Goal: Information Seeking & Learning: Learn about a topic

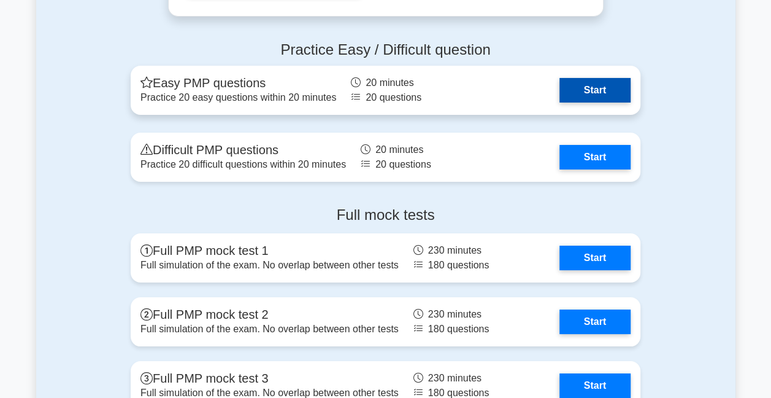
scroll to position [4418, 0]
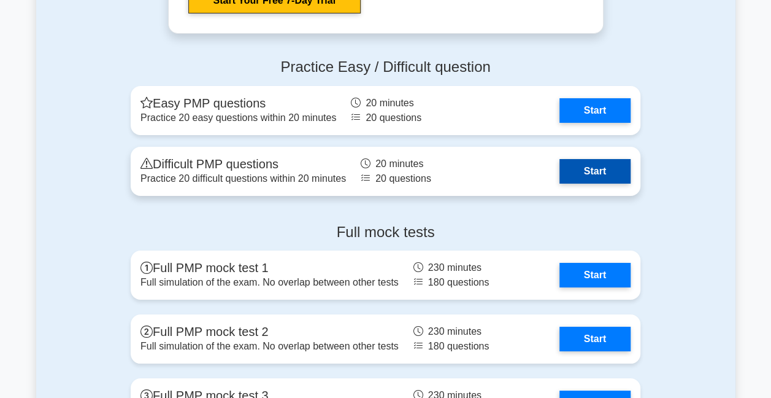
click at [615, 163] on link "Start" at bounding box center [595, 171] width 71 height 25
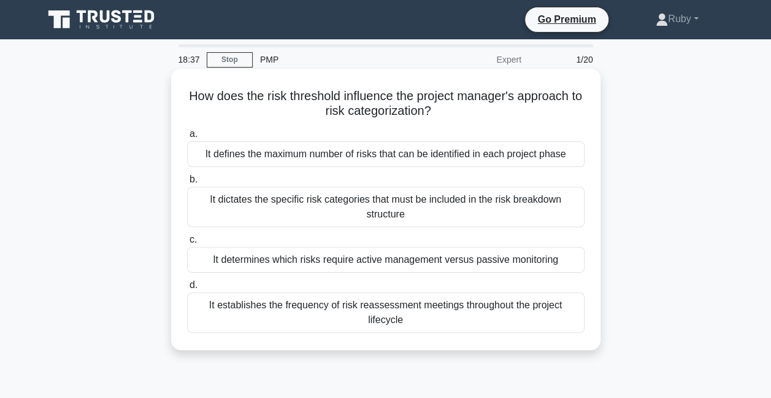
click at [385, 207] on div "It dictates the specific risk categories that must be included in the risk brea…" at bounding box center [386, 207] width 398 height 40
click at [187, 183] on input "b. It dictates the specific risk categories that must be included in the risk b…" at bounding box center [187, 179] width 0 height 8
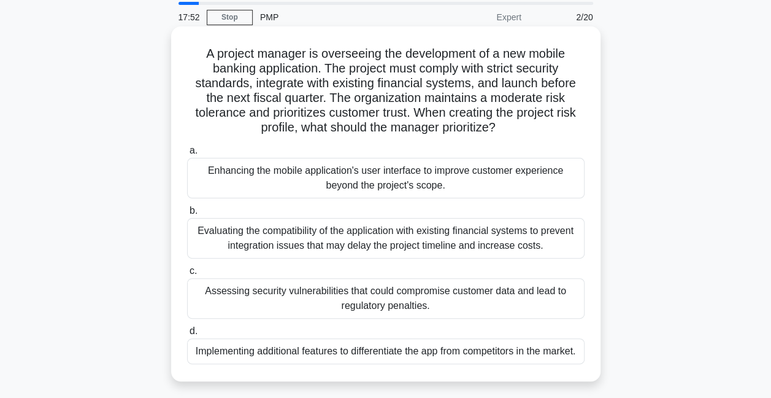
scroll to position [61, 0]
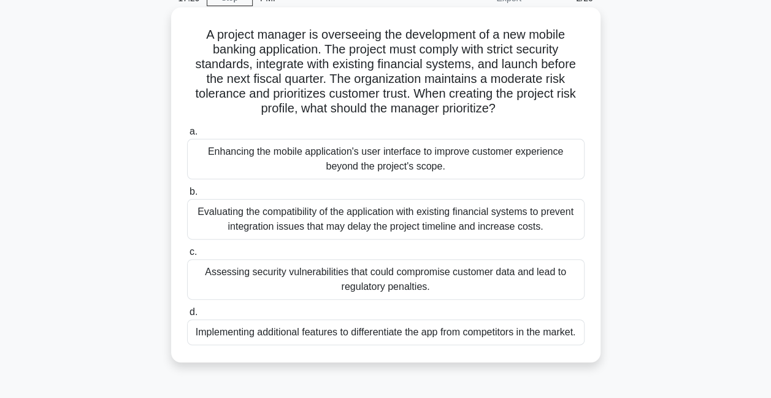
click at [303, 279] on div "Assessing security vulnerabilities that could compromise customer data and lead…" at bounding box center [386, 279] width 398 height 40
click at [187, 256] on input "c. Assessing security vulnerabilities that could compromise customer data and l…" at bounding box center [187, 252] width 0 height 8
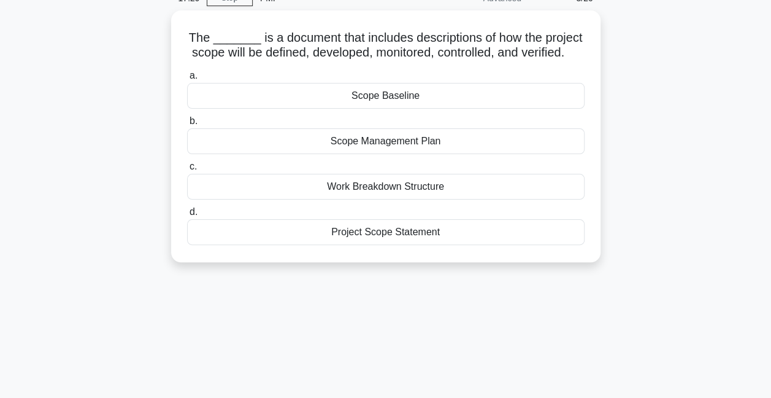
scroll to position [0, 0]
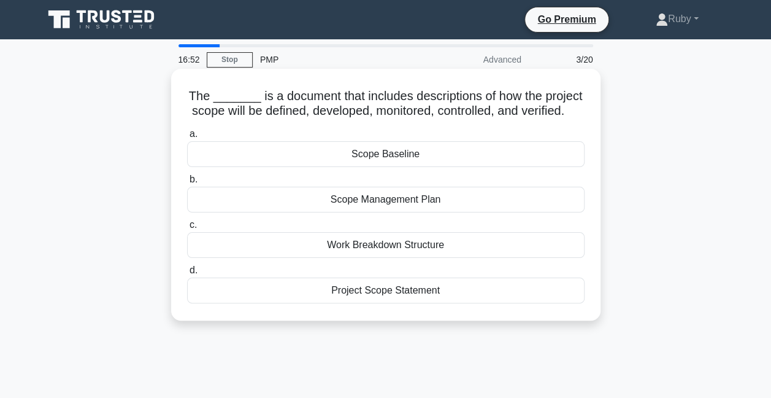
click at [398, 212] on div "Scope Management Plan" at bounding box center [386, 200] width 398 height 26
click at [187, 183] on input "b. Scope Management Plan" at bounding box center [187, 179] width 0 height 8
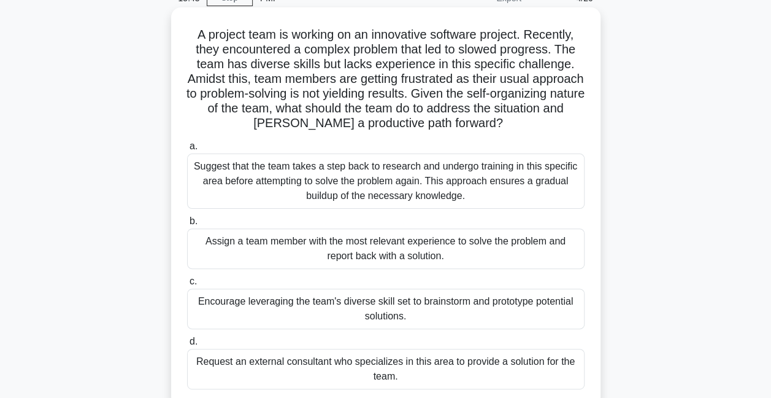
scroll to position [123, 0]
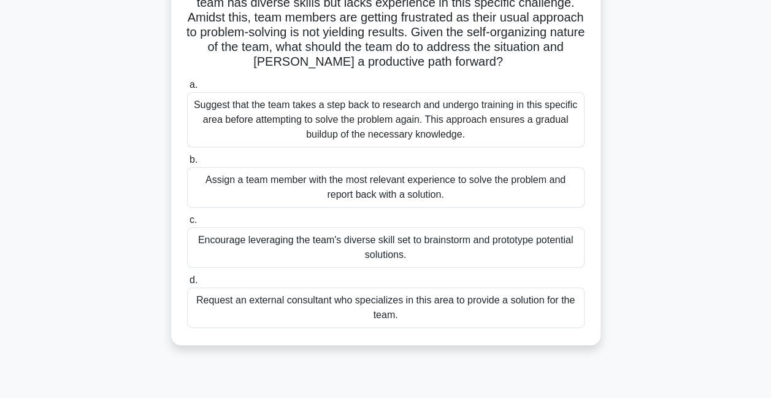
click at [399, 313] on div "Request an external consultant who specializes in this area to provide a soluti…" at bounding box center [386, 307] width 398 height 40
click at [187, 284] on input "d. Request an external consultant who specializes in this area to provide a sol…" at bounding box center [187, 280] width 0 height 8
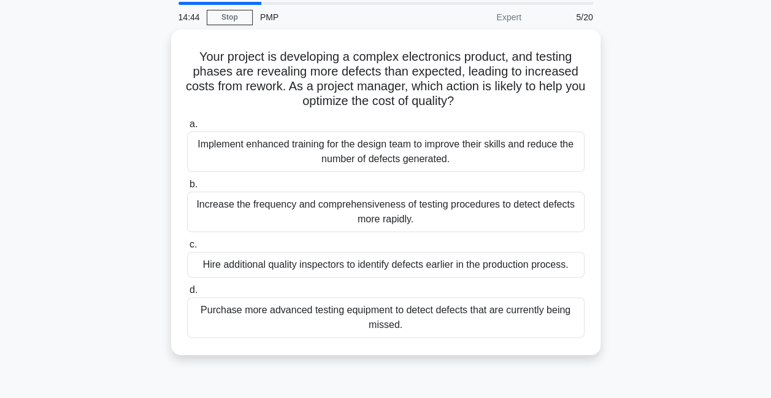
scroll to position [61, 0]
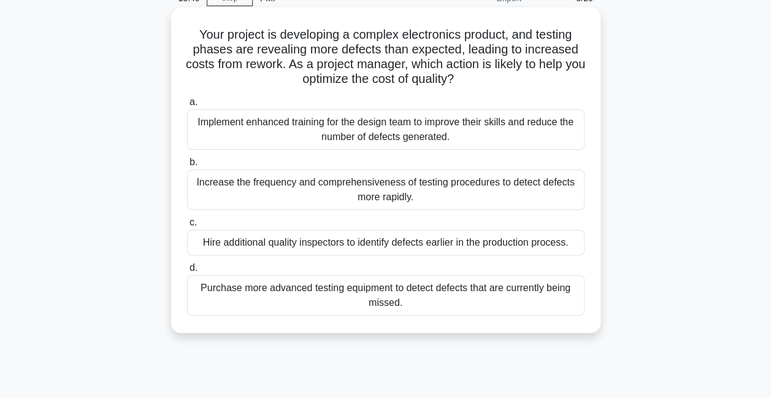
click at [426, 130] on div "Implement enhanced training for the design team to improve their skills and red…" at bounding box center [386, 129] width 398 height 40
click at [187, 106] on input "a. Implement enhanced training for the design team to improve their skills and …" at bounding box center [187, 102] width 0 height 8
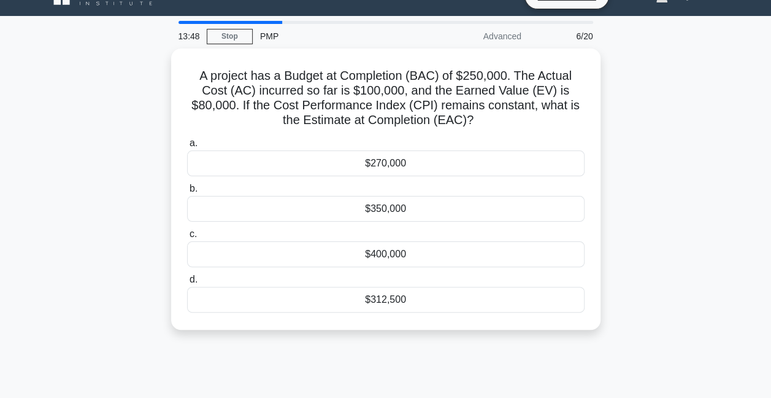
scroll to position [0, 0]
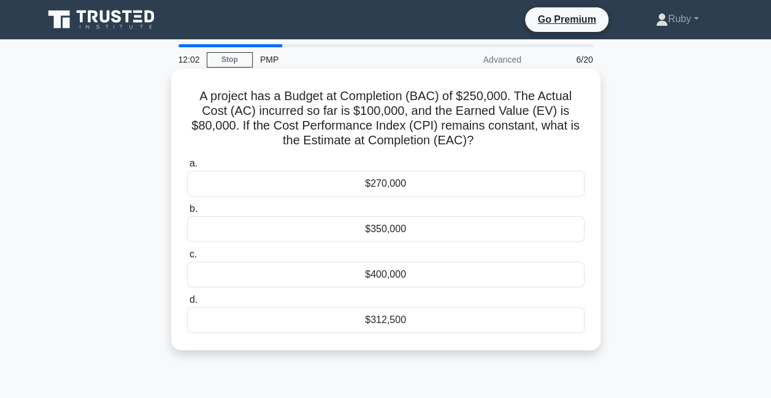
click at [390, 323] on div "$312,500" at bounding box center [386, 320] width 398 height 26
click at [187, 304] on input "d. $312,500" at bounding box center [187, 300] width 0 height 8
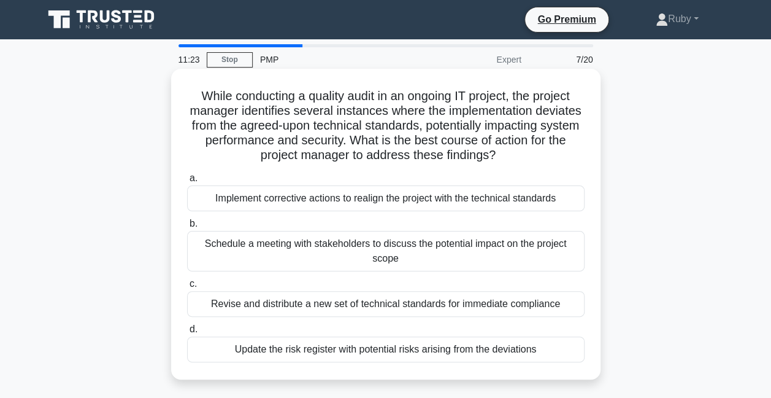
click at [298, 206] on div "Implement corrective actions to realign the project with the technical standards" at bounding box center [386, 198] width 398 height 26
click at [187, 182] on input "a. Implement corrective actions to realign the project with the technical stand…" at bounding box center [187, 178] width 0 height 8
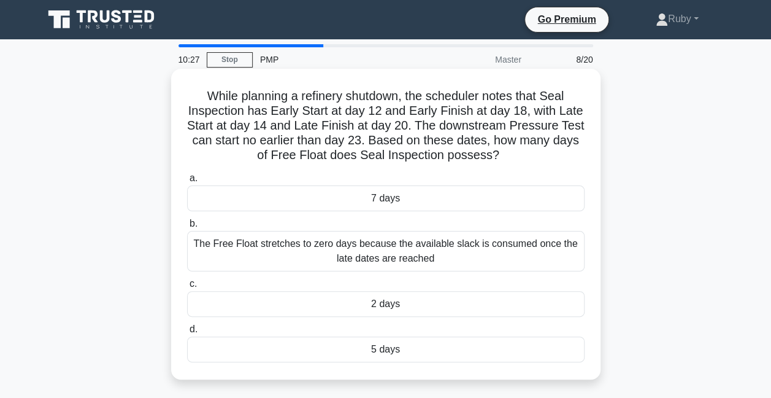
click at [369, 305] on div "2 days" at bounding box center [386, 304] width 398 height 26
click at [187, 288] on input "c. 2 days" at bounding box center [187, 284] width 0 height 8
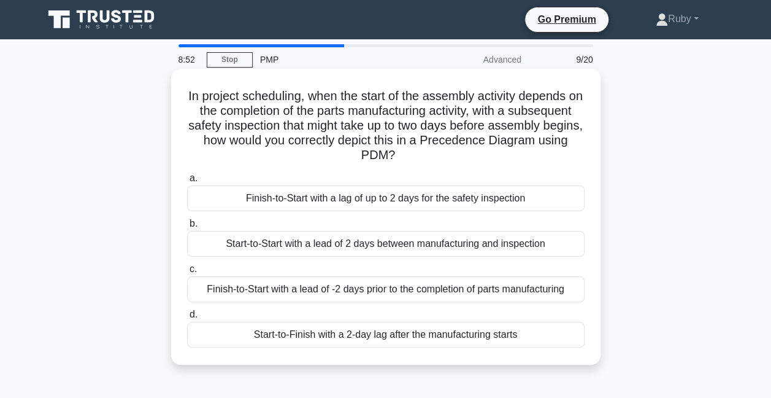
click at [302, 248] on div "Start-to-Start with a lead of 2 days between manufacturing and inspection" at bounding box center [386, 244] width 398 height 26
click at [187, 228] on input "b. Start-to-Start with a lead of 2 days between manufacturing and inspection" at bounding box center [187, 224] width 0 height 8
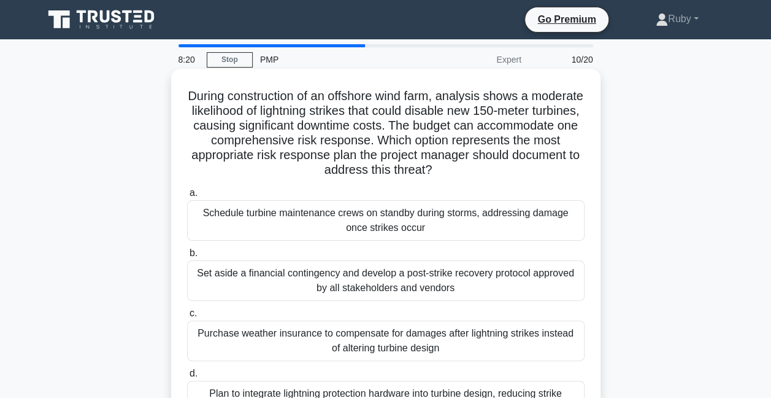
scroll to position [61, 0]
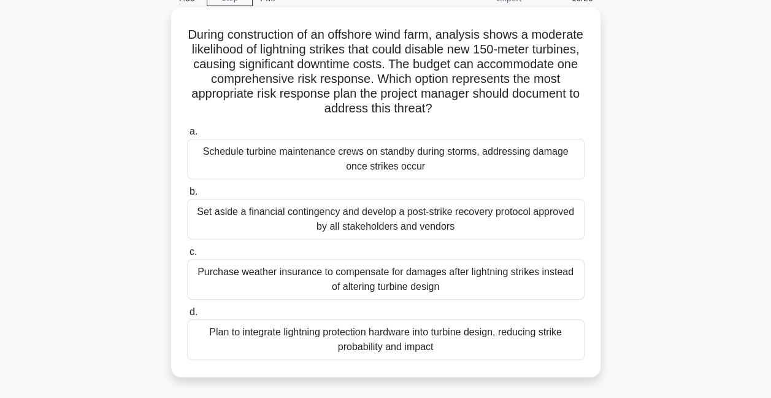
click at [358, 283] on div "Purchase weather insurance to compensate for damages after lightning strikes in…" at bounding box center [386, 279] width 398 height 40
click at [187, 256] on input "c. Purchase weather insurance to compensate for damages after lightning strikes…" at bounding box center [187, 252] width 0 height 8
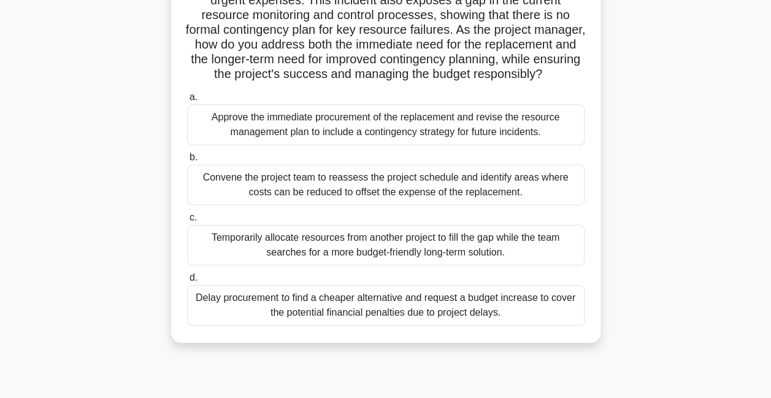
scroll to position [123, 0]
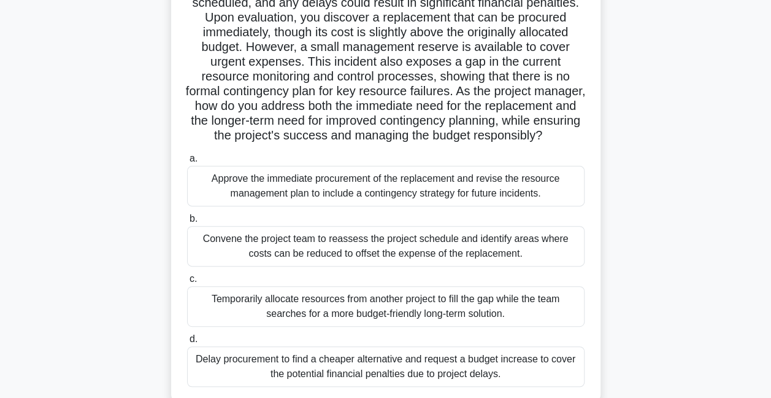
click at [345, 198] on div "Approve the immediate procurement of the replacement and revise the resource ma…" at bounding box center [386, 186] width 398 height 40
click at [187, 163] on input "a. Approve the immediate procurement of the replacement and revise the resource…" at bounding box center [187, 159] width 0 height 8
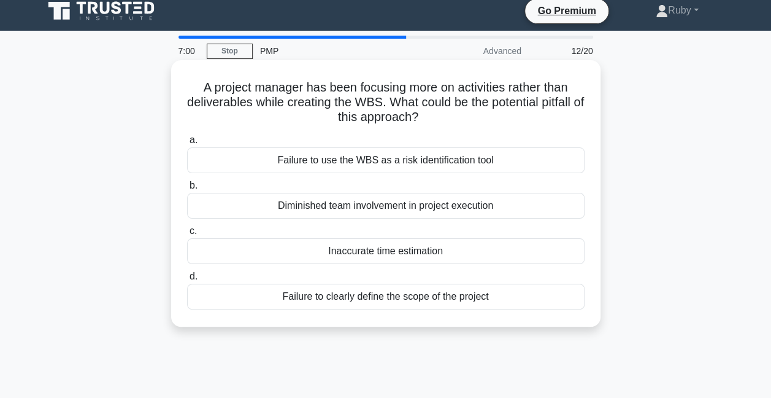
scroll to position [0, 0]
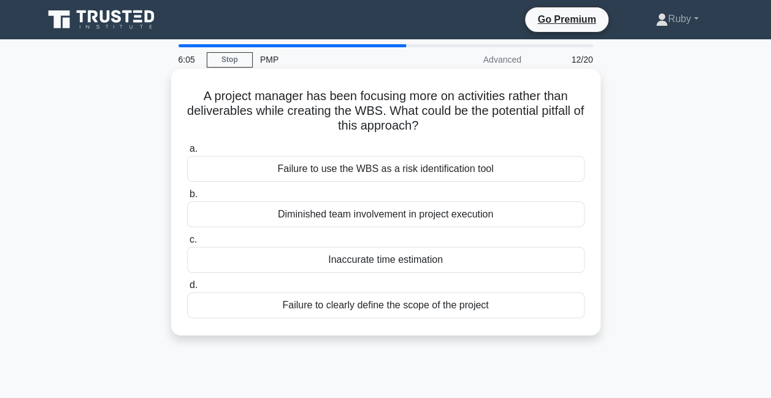
click at [362, 298] on div "Failure to clearly define the scope of the project" at bounding box center [386, 305] width 398 height 26
click at [187, 289] on input "d. Failure to clearly define the scope of the project" at bounding box center [187, 285] width 0 height 8
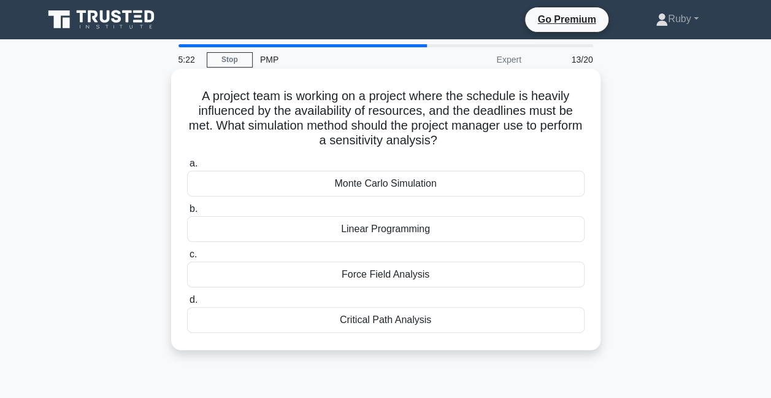
click at [364, 181] on div "Monte Carlo Simulation" at bounding box center [386, 184] width 398 height 26
click at [187, 168] on input "a. Monte Carlo Simulation" at bounding box center [187, 164] width 0 height 8
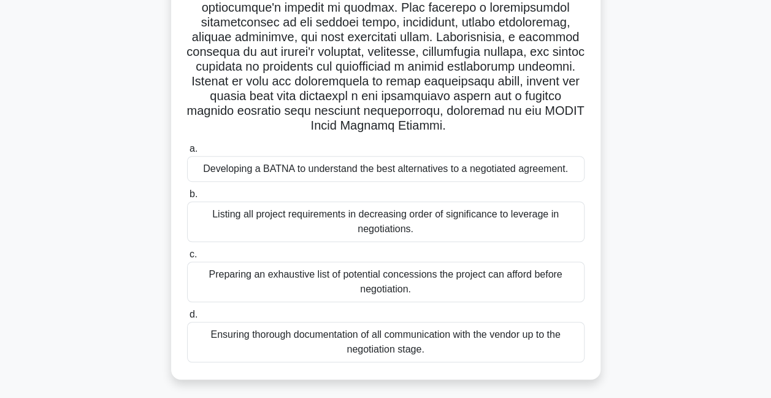
scroll to position [298, 0]
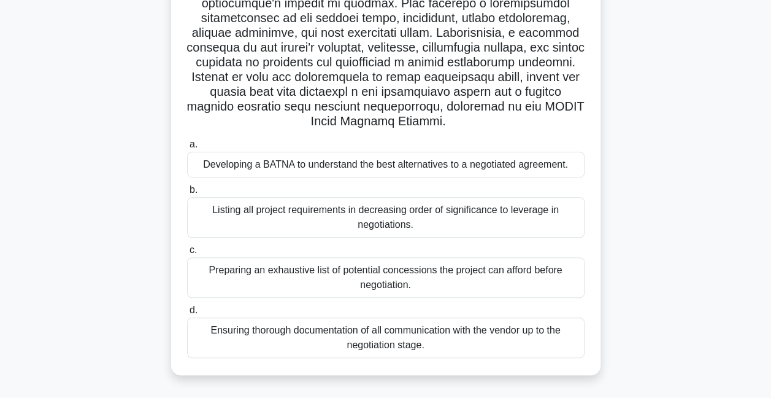
click at [398, 218] on div "Listing all project requirements in decreasing order of significance to leverag…" at bounding box center [386, 217] width 398 height 40
click at [187, 194] on input "b. Listing all project requirements in decreasing order of significance to leve…" at bounding box center [187, 190] width 0 height 8
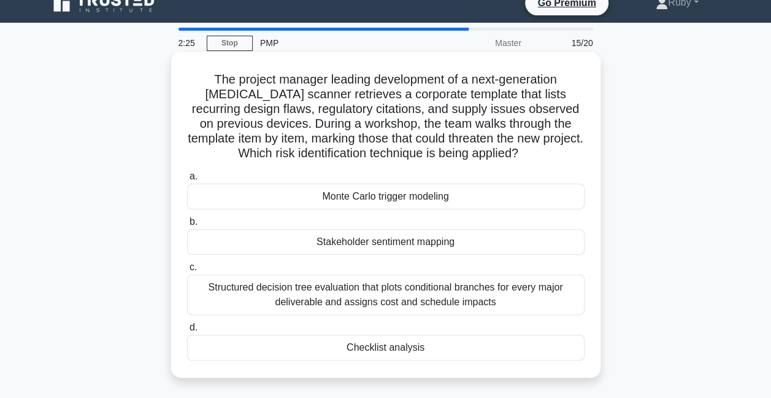
scroll to position [0, 0]
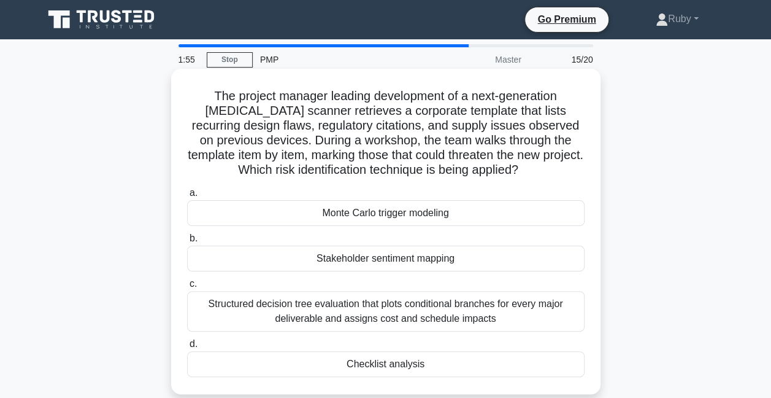
click at [409, 366] on div "Checklist analysis" at bounding box center [386, 364] width 398 height 26
click at [187, 348] on input "d. Checklist analysis" at bounding box center [187, 344] width 0 height 8
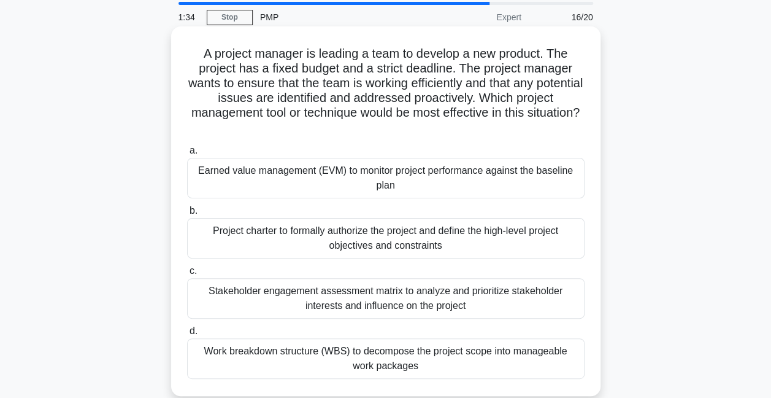
scroll to position [61, 0]
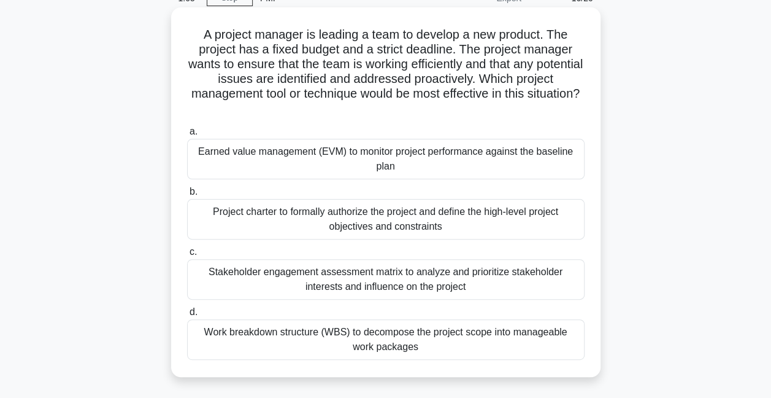
click at [328, 159] on div "Earned value management (EVM) to monitor project performance against the baseli…" at bounding box center [386, 159] width 398 height 40
click at [187, 136] on input "a. Earned value management (EVM) to monitor project performance against the bas…" at bounding box center [187, 132] width 0 height 8
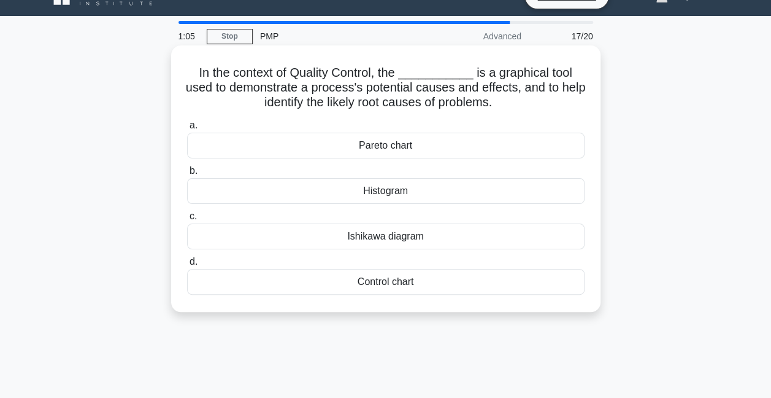
scroll to position [0, 0]
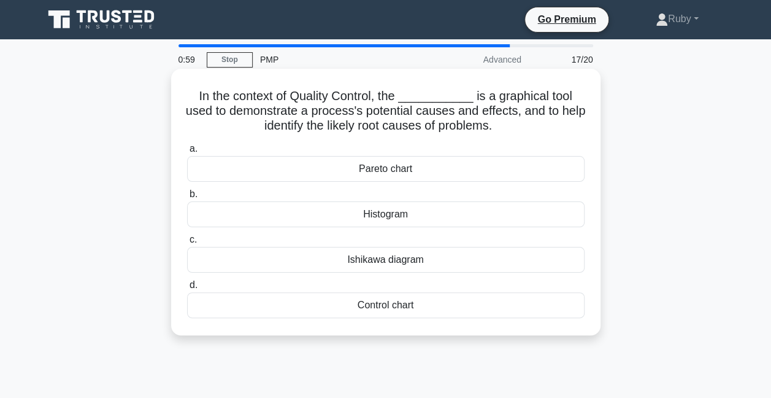
click at [362, 259] on div "Ishikawa diagram" at bounding box center [386, 260] width 398 height 26
click at [187, 244] on input "[PERSON_NAME] diagram" at bounding box center [187, 240] width 0 height 8
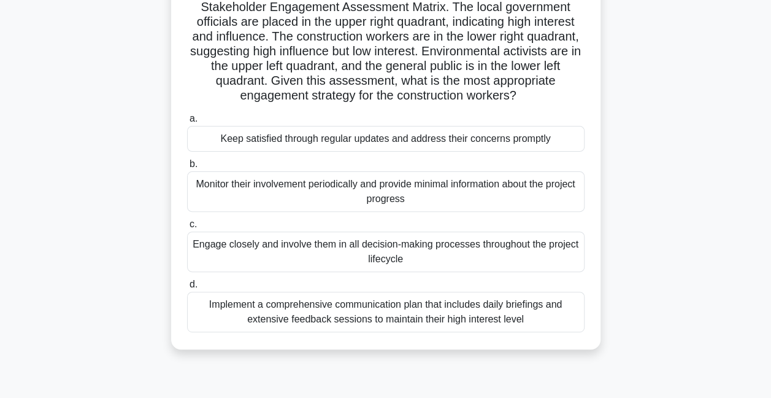
scroll to position [123, 0]
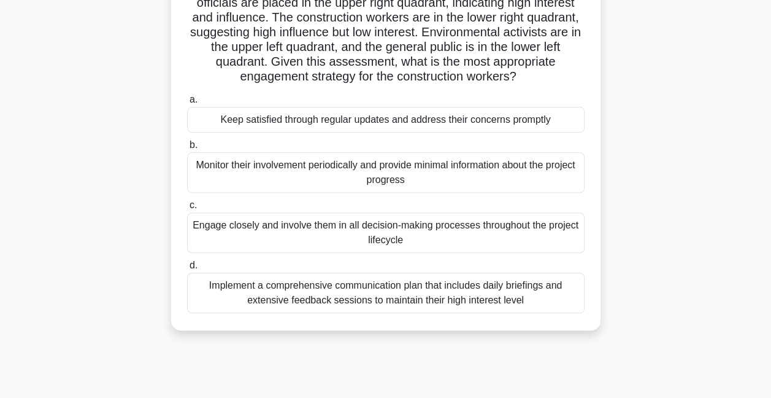
click at [293, 295] on div "Implement a comprehensive communication plan that includes daily briefings and …" at bounding box center [386, 292] width 398 height 40
click at [187, 269] on input "d. Implement a comprehensive communication plan that includes daily briefings a…" at bounding box center [187, 265] width 0 height 8
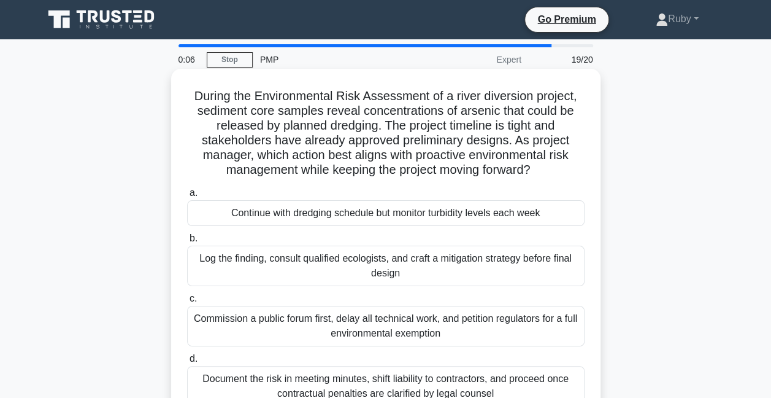
scroll to position [61, 0]
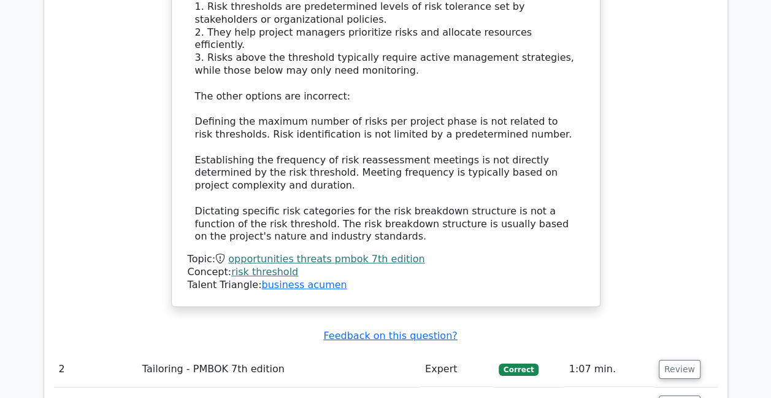
scroll to position [1841, 0]
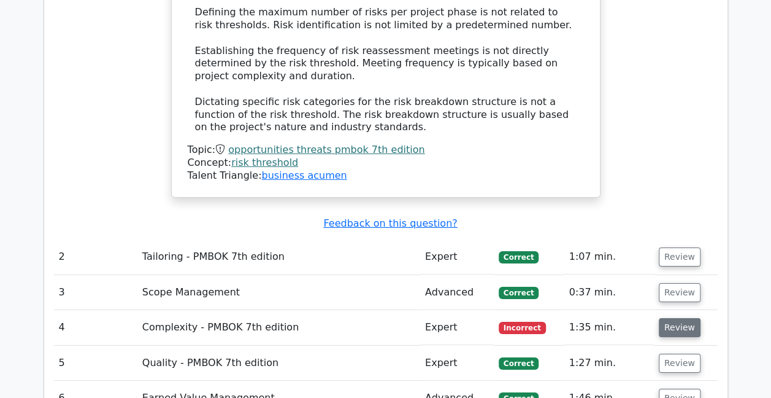
click at [686, 318] on button "Review" at bounding box center [680, 327] width 42 height 19
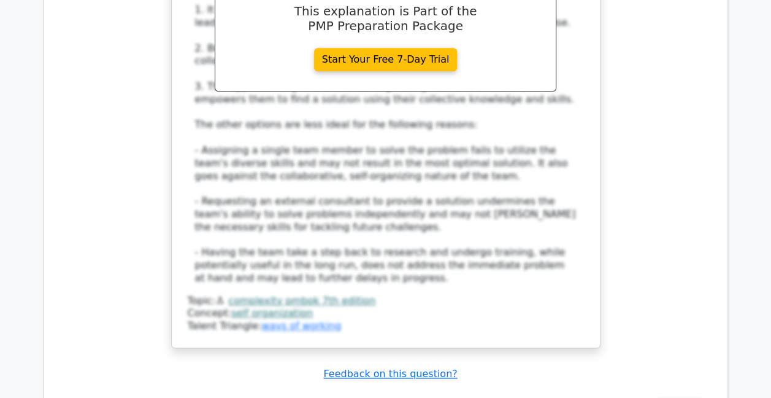
scroll to position [2823, 0]
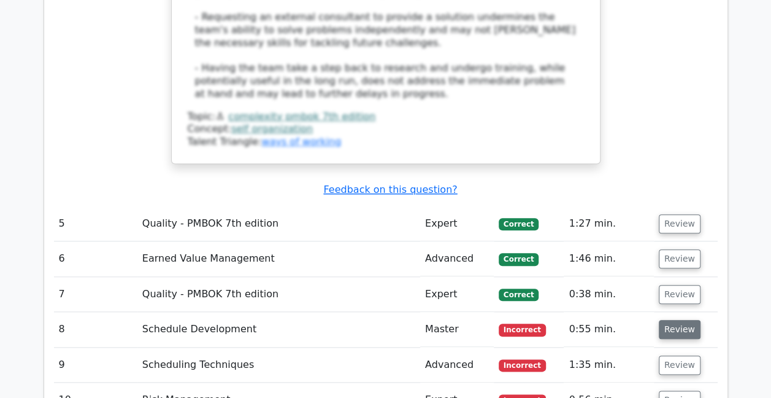
click at [671, 320] on button "Review" at bounding box center [680, 329] width 42 height 19
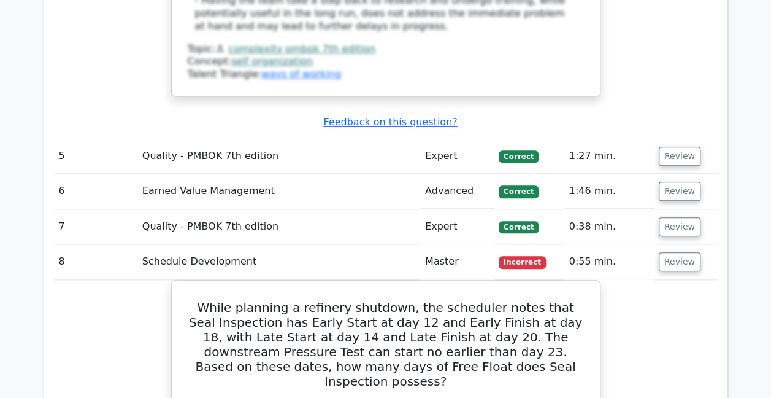
scroll to position [3007, 0]
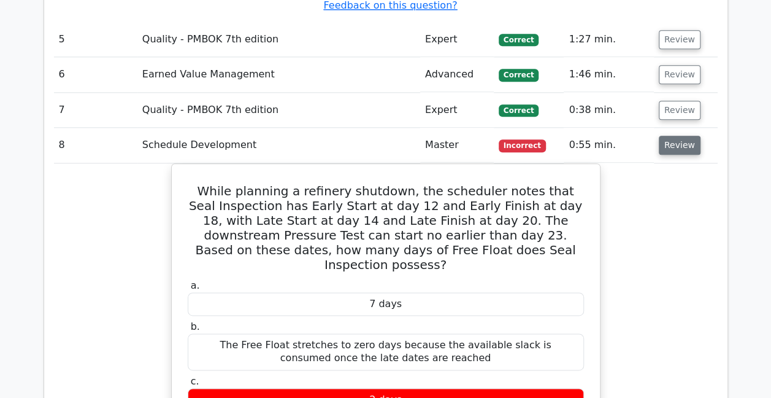
click at [676, 136] on button "Review" at bounding box center [680, 145] width 42 height 19
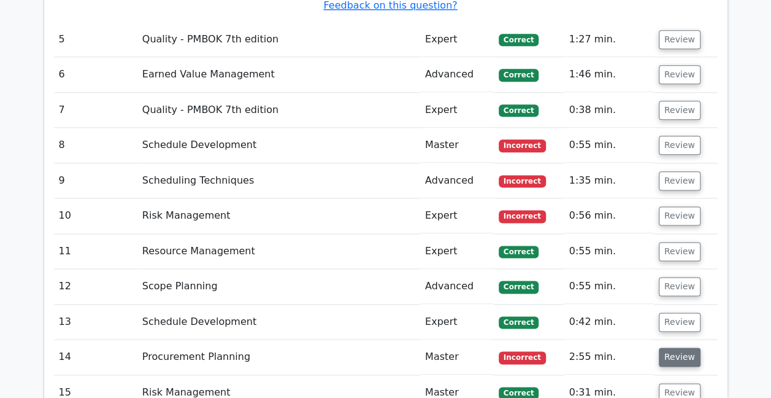
click at [676, 347] on button "Review" at bounding box center [680, 356] width 42 height 19
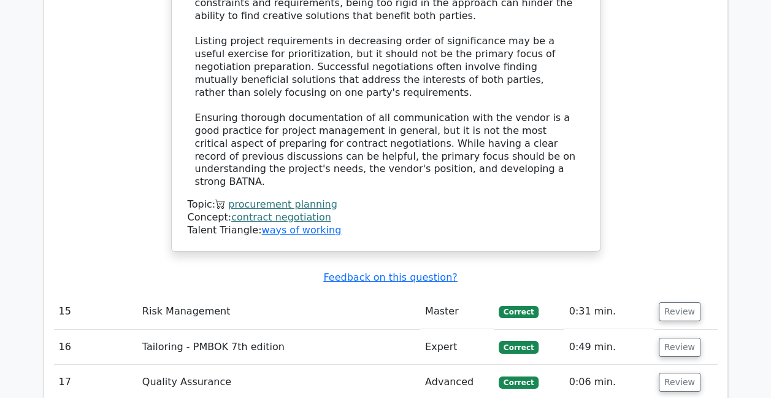
scroll to position [4234, 0]
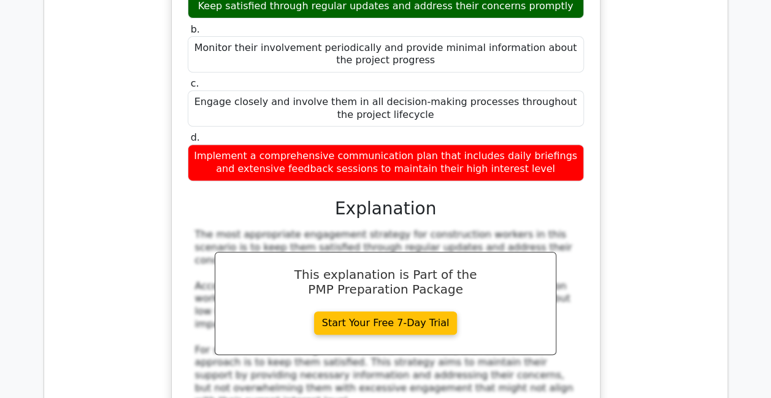
scroll to position [5534, 0]
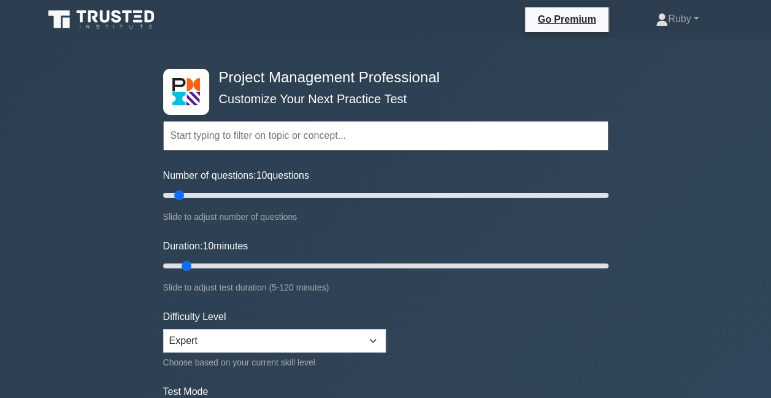
drag, startPoint x: 185, startPoint y: 262, endPoint x: 191, endPoint y: 264, distance: 6.4
click at [191, 264] on input "Duration: 10 minutes" at bounding box center [385, 265] width 445 height 15
click at [196, 260] on input "Duration: 10 minutes" at bounding box center [385, 265] width 445 height 15
click at [194, 261] on input "Duration: 10 minutes" at bounding box center [385, 265] width 445 height 15
click at [192, 264] on input "Duration: 10 minutes" at bounding box center [385, 265] width 445 height 15
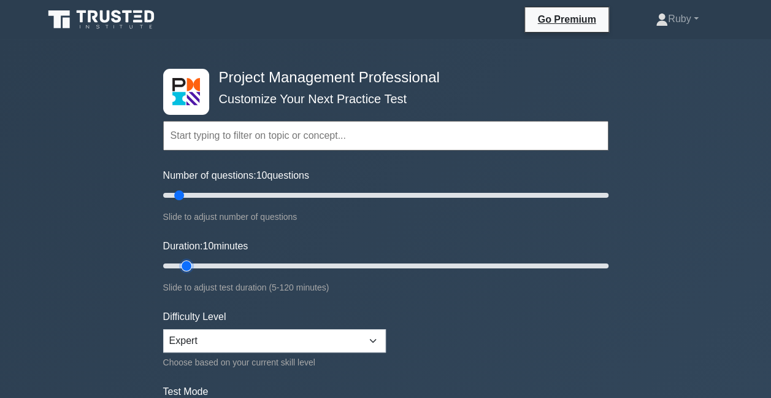
click at [192, 264] on input "Duration: 10 minutes" at bounding box center [385, 265] width 445 height 15
click at [194, 264] on input "Duration: 10 minutes" at bounding box center [385, 265] width 445 height 15
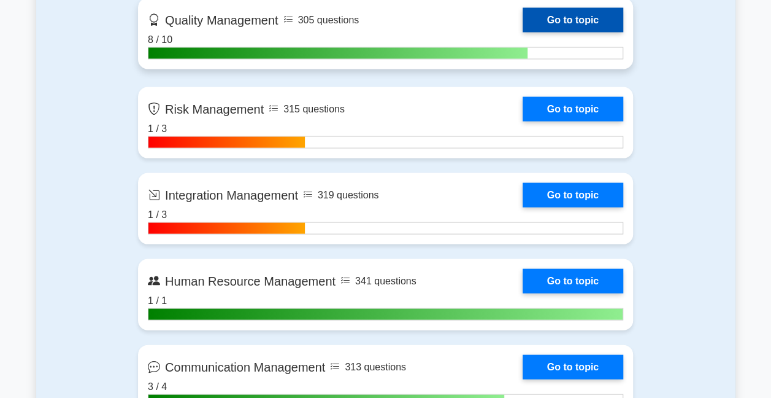
scroll to position [1166, 0]
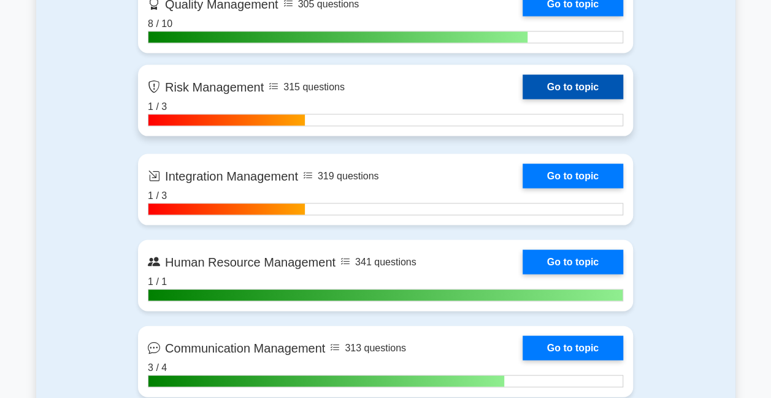
click at [584, 79] on link "Go to topic" at bounding box center [573, 87] width 101 height 25
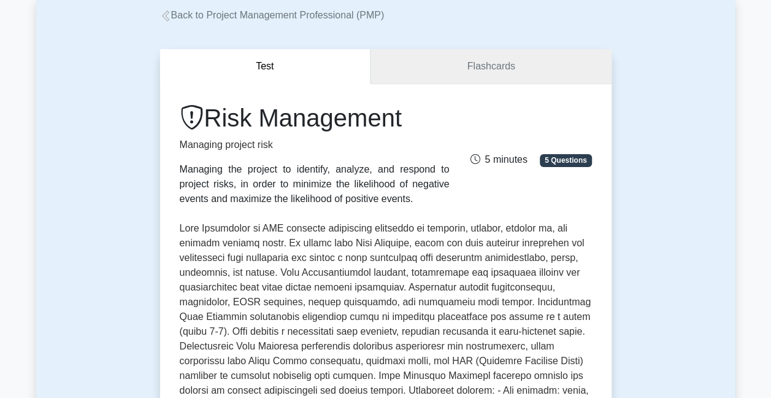
scroll to position [61, 0]
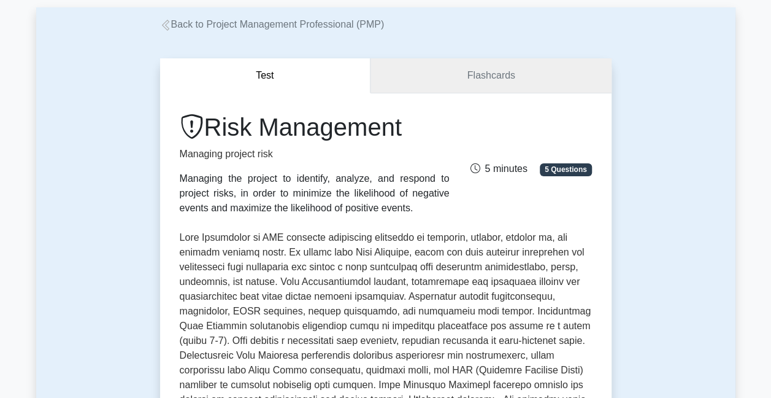
click at [458, 69] on link "Flashcards" at bounding box center [491, 75] width 241 height 35
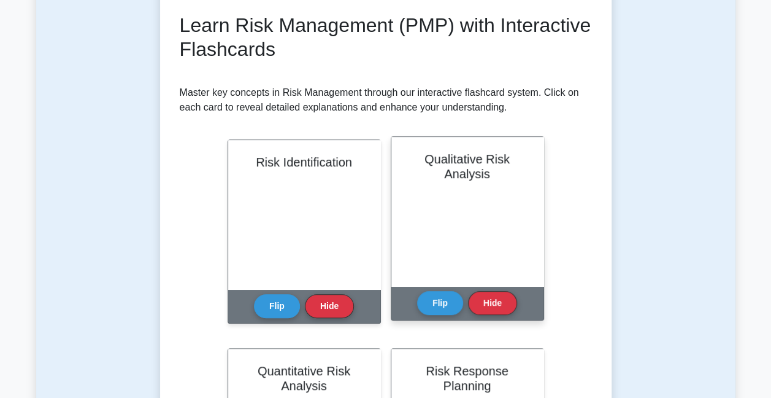
scroll to position [184, 0]
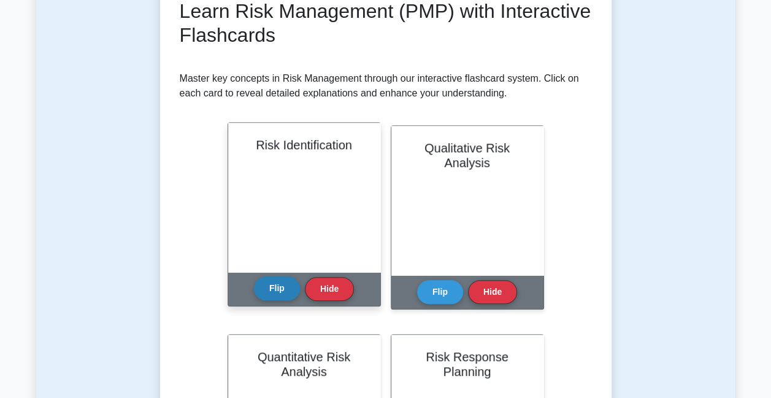
click at [276, 288] on button "Flip" at bounding box center [277, 288] width 46 height 24
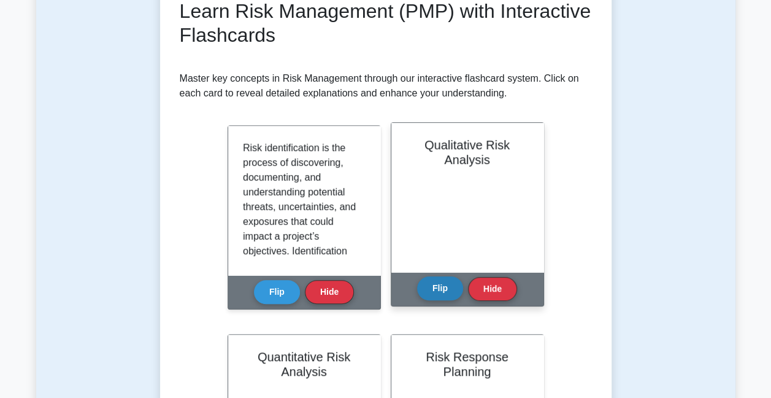
click at [438, 287] on button "Flip" at bounding box center [440, 288] width 46 height 24
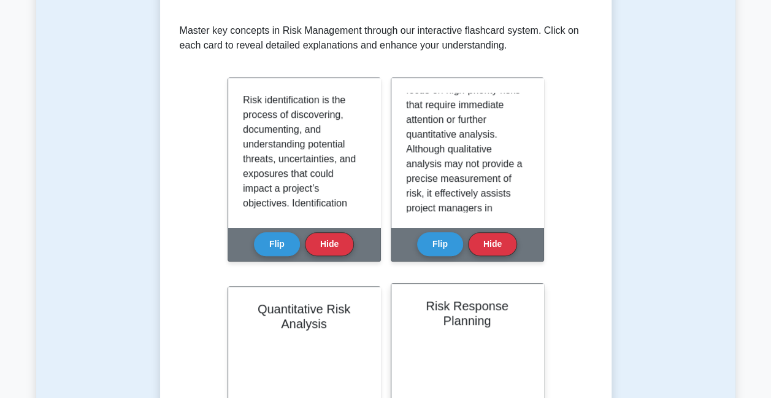
scroll to position [307, 0]
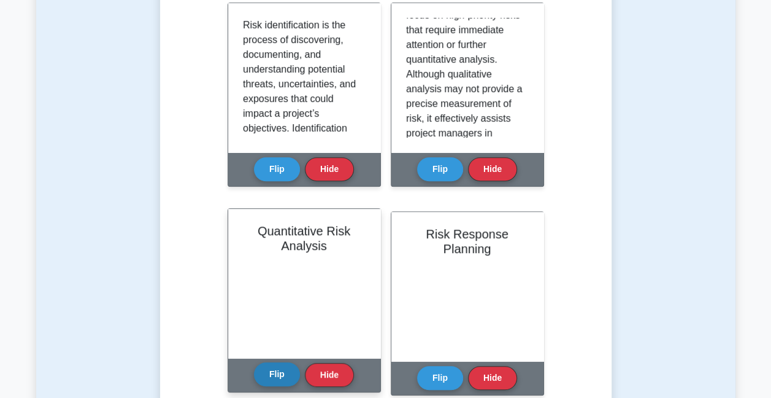
click at [279, 378] on button "Flip" at bounding box center [277, 374] width 46 height 24
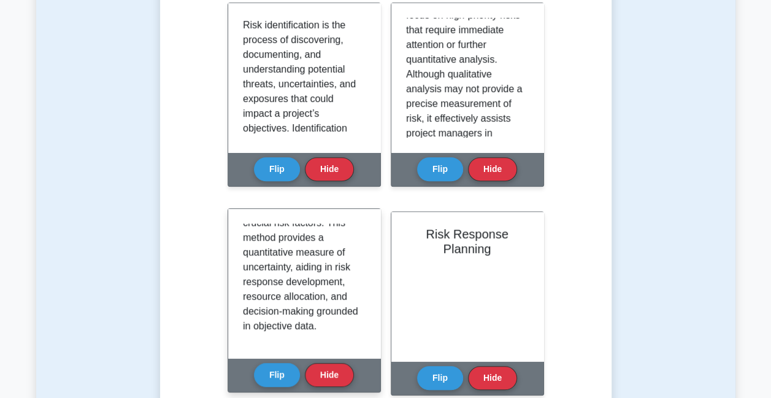
scroll to position [368, 0]
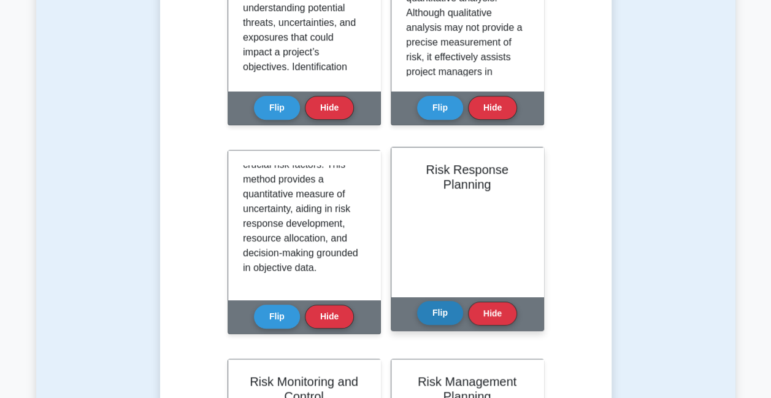
click at [431, 320] on button "Flip" at bounding box center [440, 313] width 46 height 24
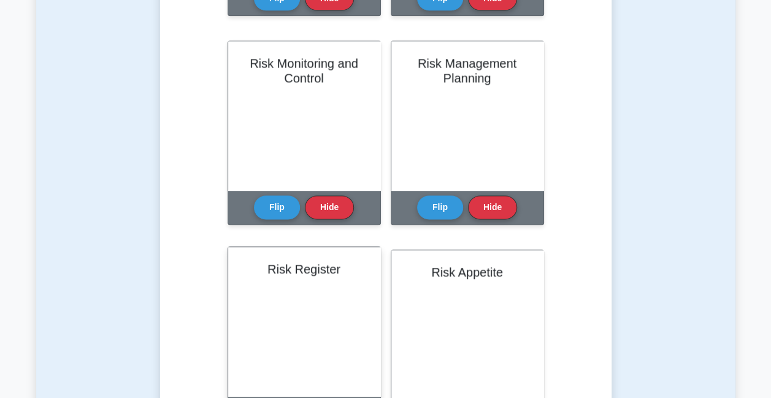
scroll to position [736, 0]
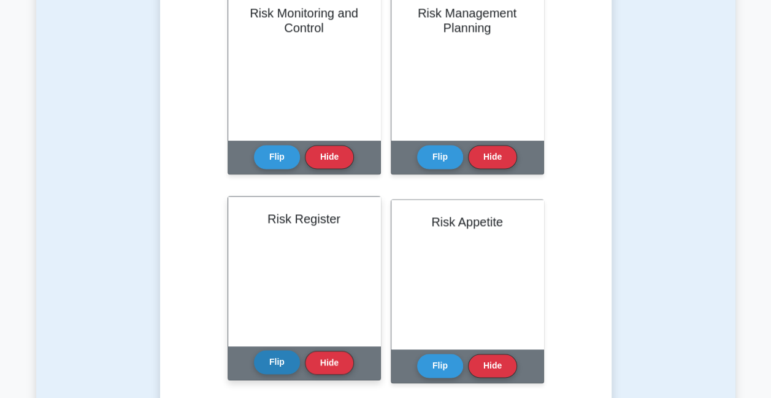
click at [282, 368] on button "Flip" at bounding box center [277, 362] width 46 height 24
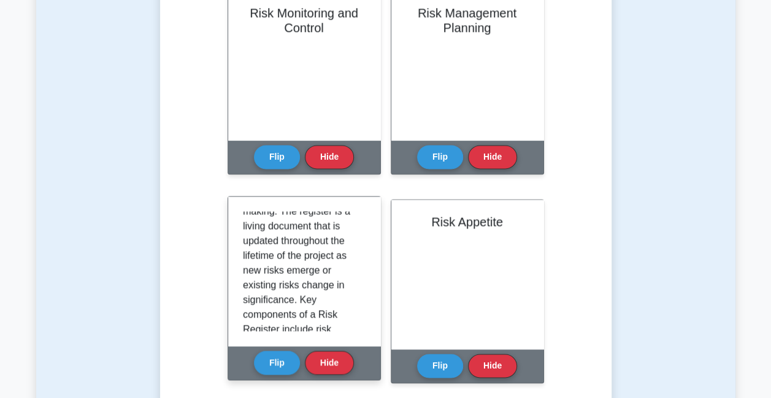
scroll to position [245, 0]
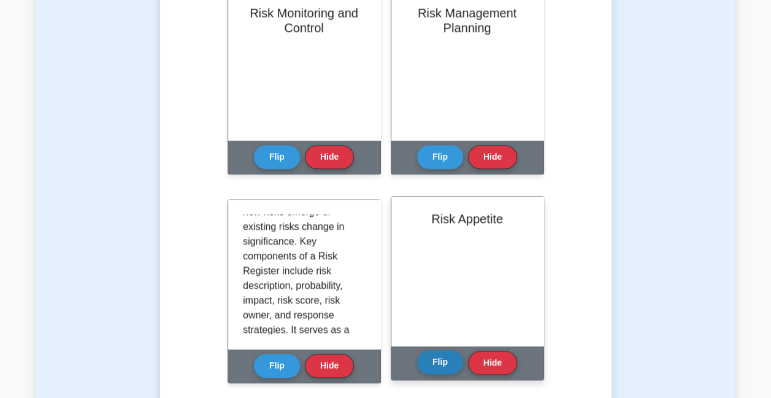
click at [444, 363] on button "Flip" at bounding box center [440, 362] width 46 height 24
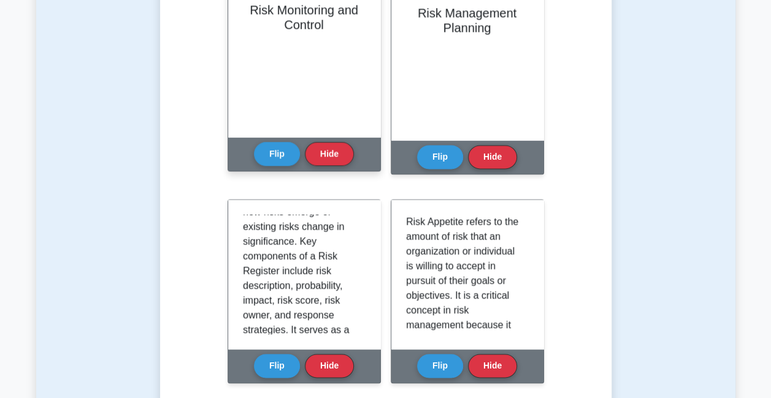
scroll to position [675, 0]
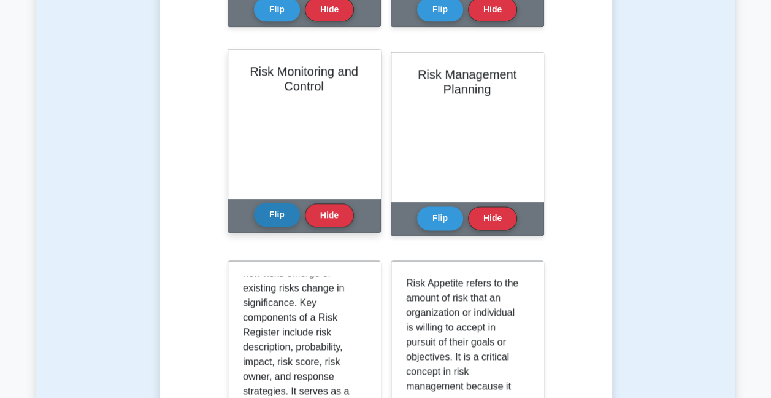
click at [277, 215] on button "Flip" at bounding box center [277, 214] width 46 height 24
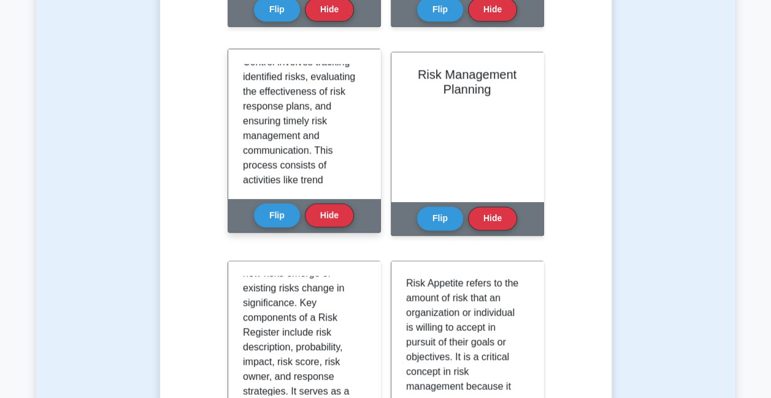
scroll to position [61, 0]
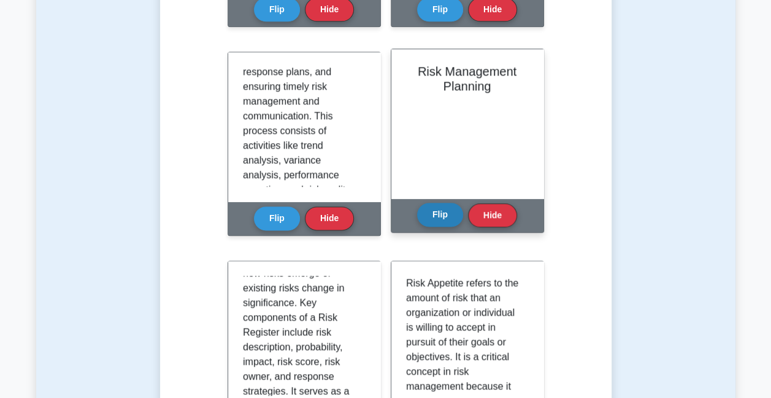
click at [442, 216] on button "Flip" at bounding box center [440, 214] width 46 height 24
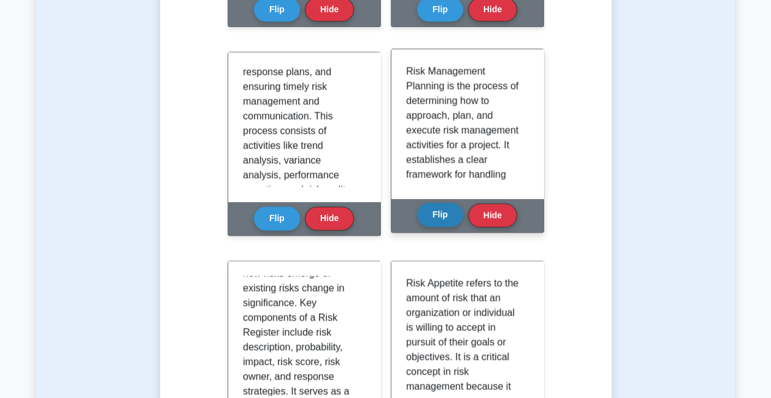
click at [455, 213] on button "Flip" at bounding box center [440, 214] width 46 height 24
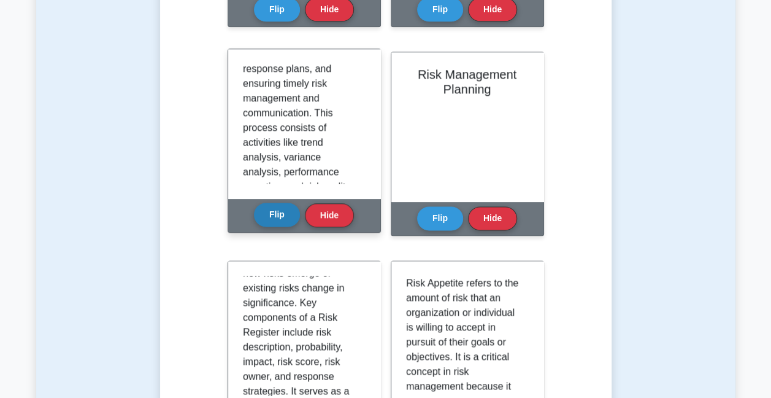
click at [270, 215] on button "Flip" at bounding box center [277, 214] width 46 height 24
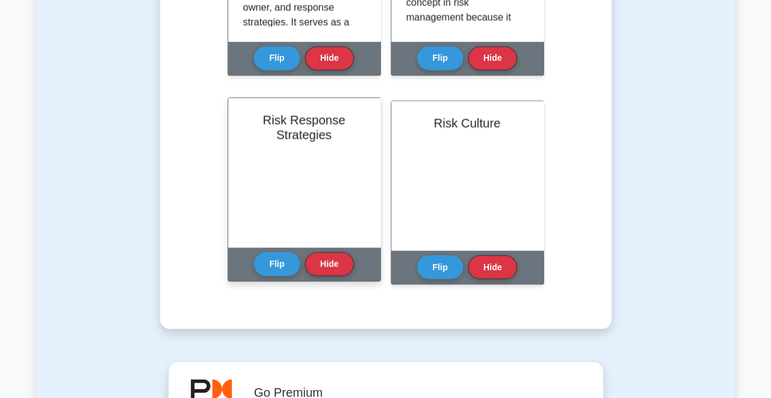
scroll to position [1105, 0]
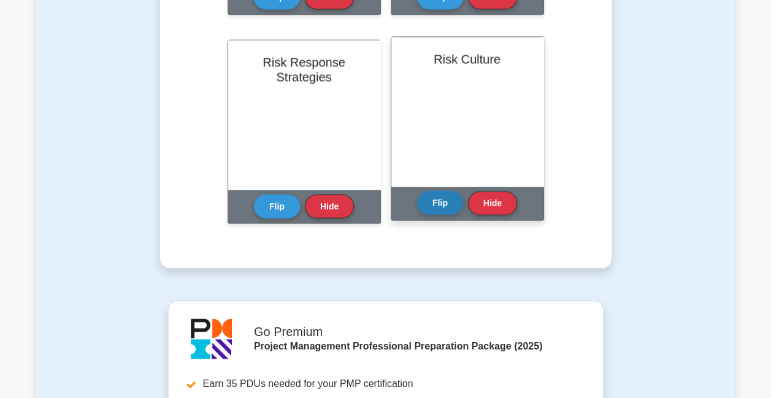
click at [445, 204] on button "Flip" at bounding box center [440, 202] width 46 height 24
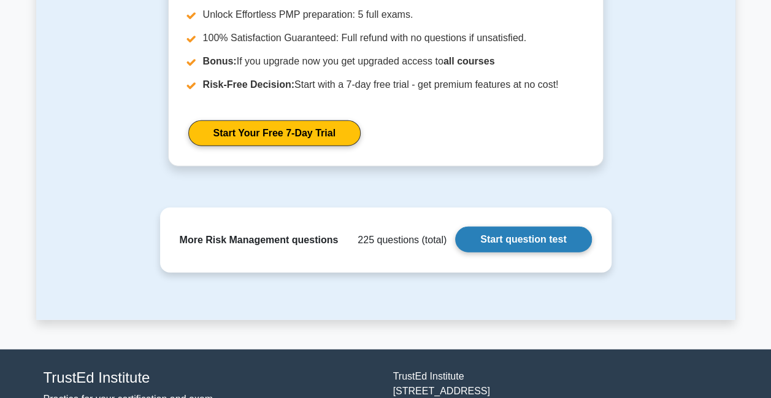
scroll to position [1595, 0]
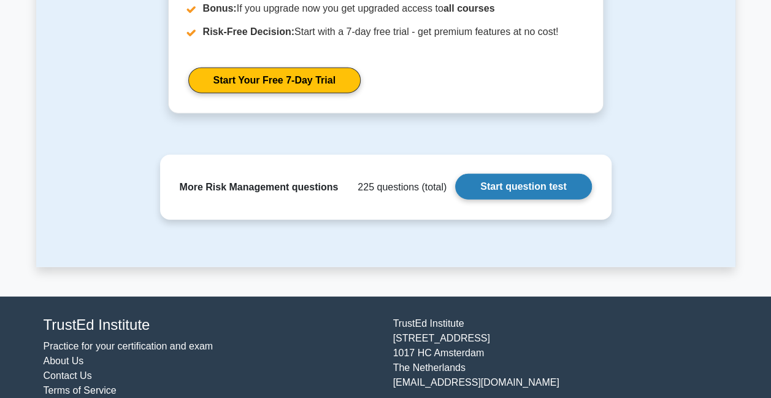
click at [517, 186] on link "Start question test" at bounding box center [523, 187] width 136 height 26
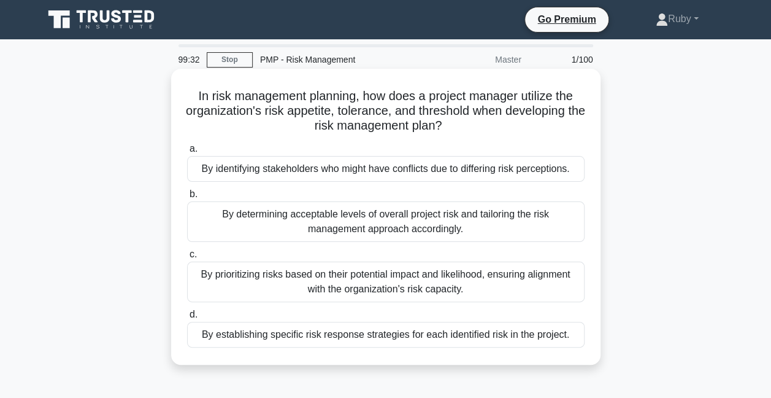
click at [492, 221] on div "By determining acceptable levels of overall project risk and tailoring the risk…" at bounding box center [386, 221] width 398 height 40
click at [187, 198] on input "b. By determining acceptable levels of overall project risk and tailoring the r…" at bounding box center [187, 194] width 0 height 8
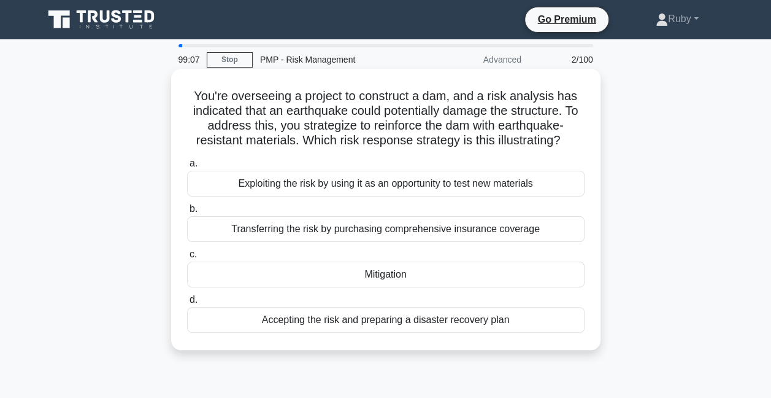
click at [408, 319] on div "Accepting the risk and preparing a disaster recovery plan" at bounding box center [386, 320] width 398 height 26
click at [187, 304] on input "d. Accepting the risk and preparing a disaster recovery plan" at bounding box center [187, 300] width 0 height 8
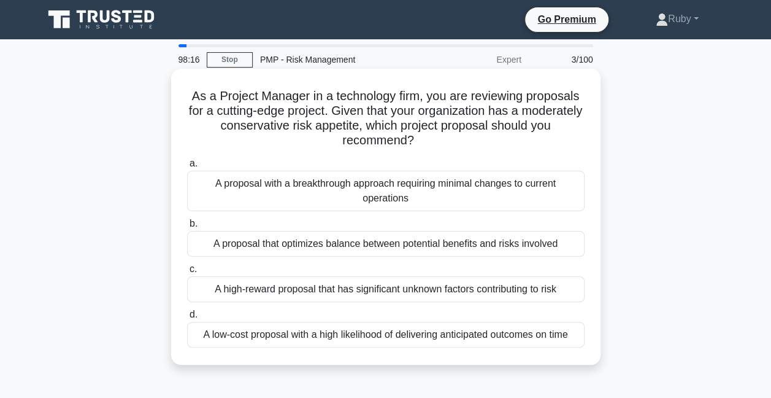
click at [400, 248] on div "A proposal that optimizes balance between potential benefits and risks involved" at bounding box center [386, 244] width 398 height 26
click at [187, 228] on input "b. A proposal that optimizes balance between potential benefits and risks invol…" at bounding box center [187, 224] width 0 height 8
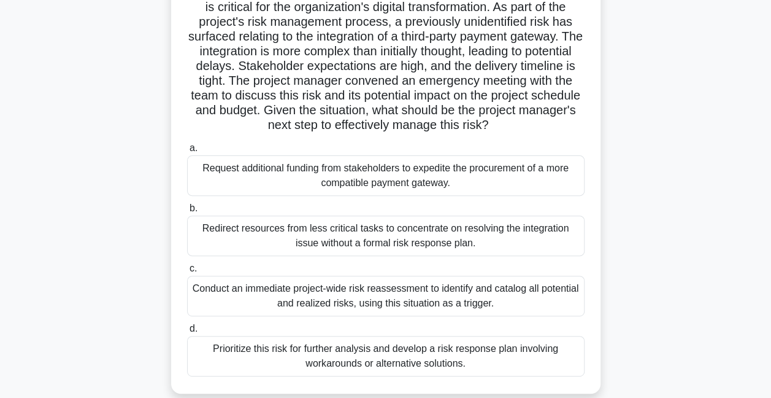
scroll to position [123, 0]
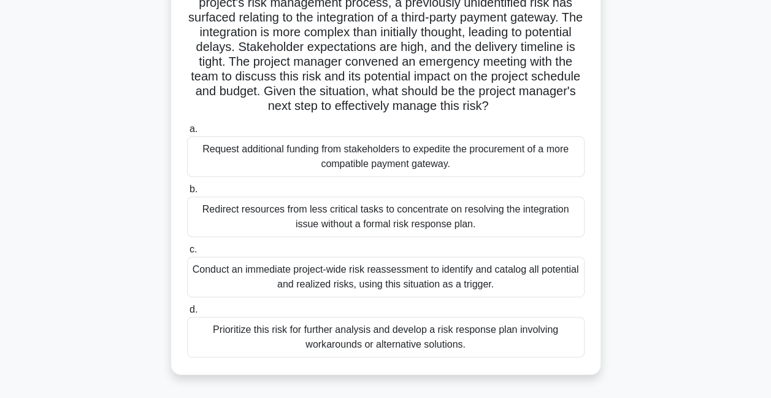
click at [263, 339] on div "Prioritize this risk for further analysis and develop a risk response plan invo…" at bounding box center [386, 337] width 398 height 40
click at [187, 314] on input "d. Prioritize this risk for further analysis and develop a risk response plan i…" at bounding box center [187, 310] width 0 height 8
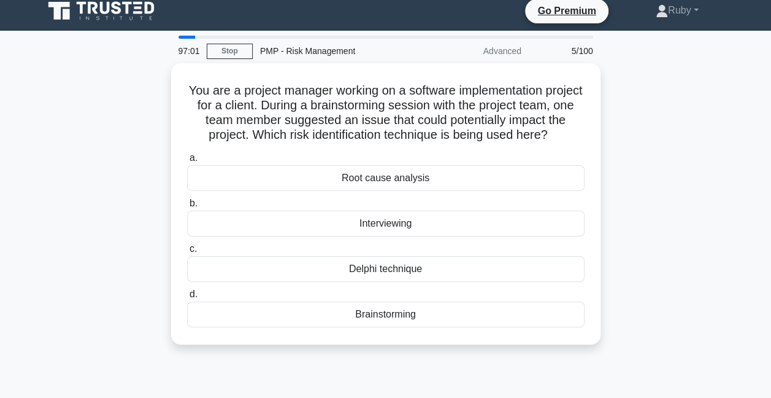
scroll to position [0, 0]
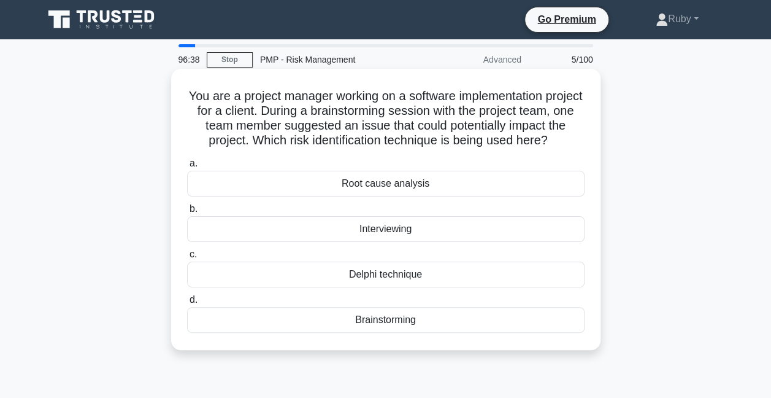
click at [276, 333] on div "Brainstorming" at bounding box center [386, 320] width 398 height 26
click at [187, 304] on input "d. Brainstorming" at bounding box center [187, 300] width 0 height 8
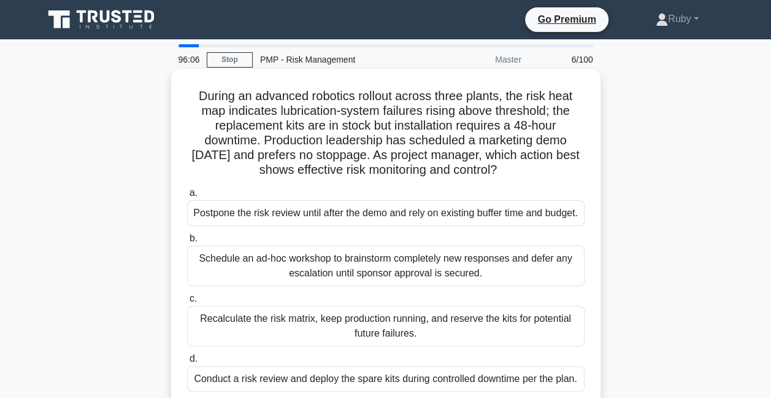
scroll to position [61, 0]
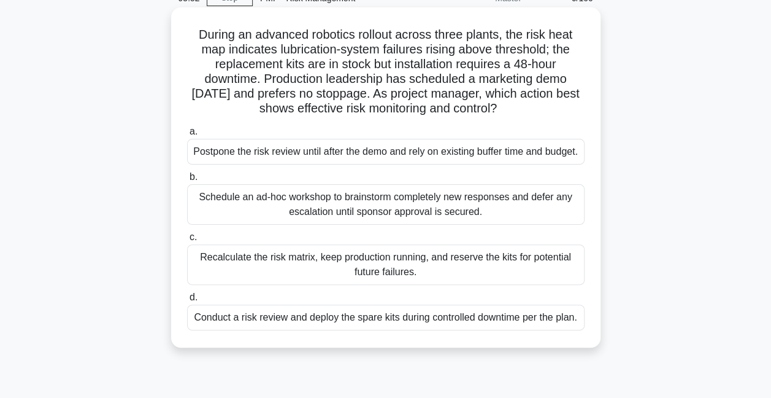
click at [339, 330] on div "Conduct a risk review and deploy the spare kits during controlled downtime per …" at bounding box center [386, 317] width 398 height 26
click at [187, 301] on input "d. Conduct a risk review and deploy the spare kits during controlled downtime p…" at bounding box center [187, 297] width 0 height 8
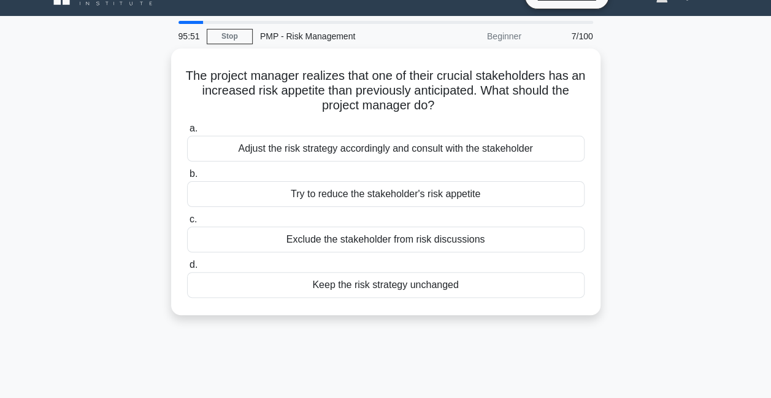
scroll to position [0, 0]
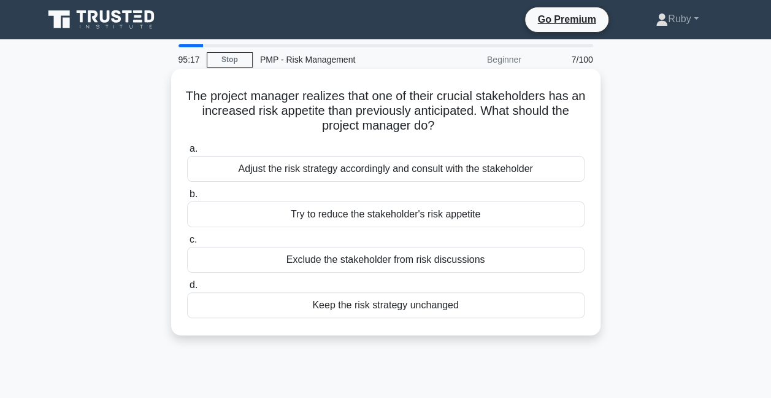
click at [314, 172] on div "Adjust the risk strategy accordingly and consult with the stakeholder" at bounding box center [386, 169] width 398 height 26
click at [187, 153] on input "a. Adjust the risk strategy accordingly and consult with the stakeholder" at bounding box center [187, 149] width 0 height 8
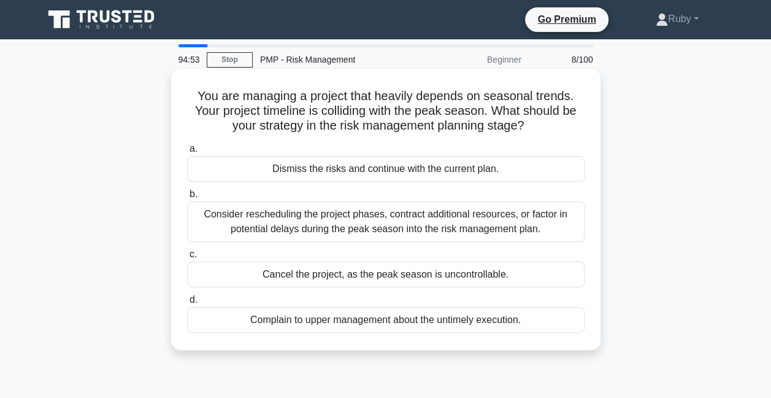
click at [282, 229] on div "Consider rescheduling the project phases, contract additional resources, or fac…" at bounding box center [386, 221] width 398 height 40
click at [187, 198] on input "b. Consider rescheduling the project phases, contract additional resources, or …" at bounding box center [187, 194] width 0 height 8
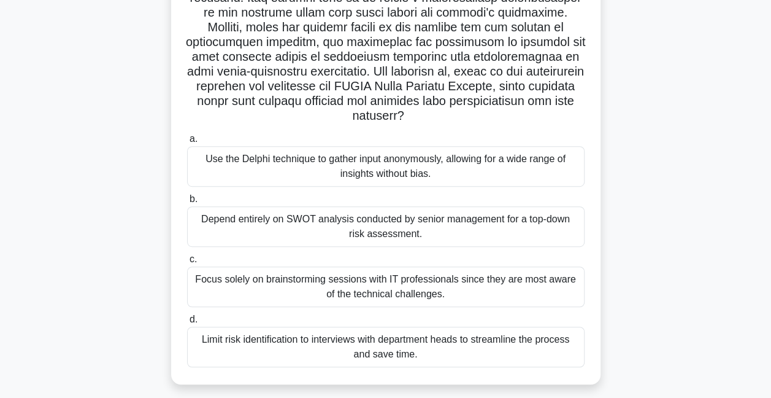
scroll to position [265, 0]
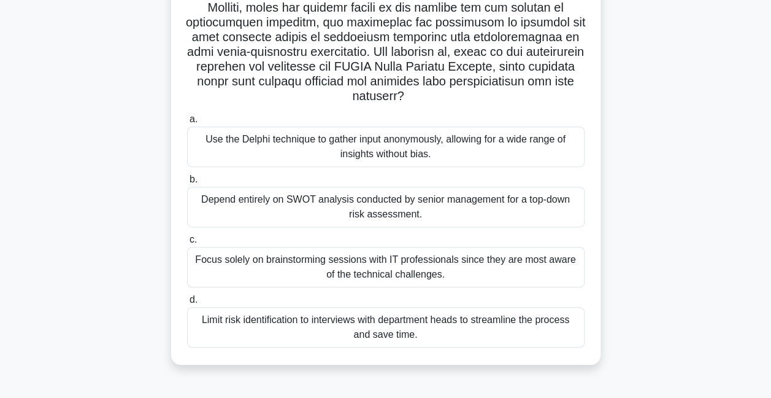
click at [428, 151] on div "Use the Delphi technique to gather input anonymously, allowing for a wide range…" at bounding box center [386, 146] width 398 height 40
click at [187, 123] on input "a. Use the Delphi technique to gather input anonymously, allowing for a wide ra…" at bounding box center [187, 119] width 0 height 8
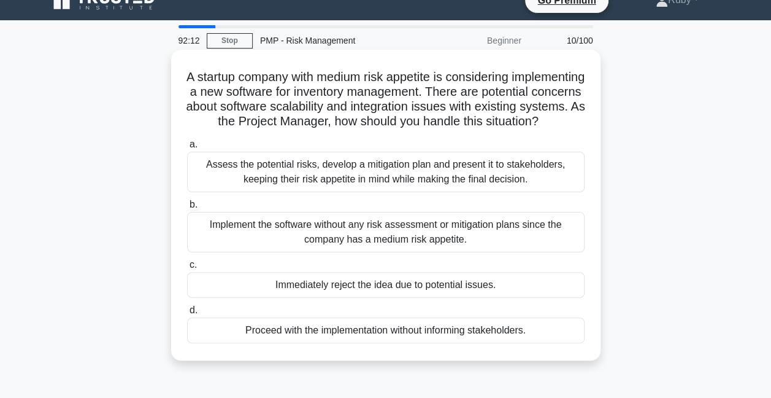
scroll to position [0, 0]
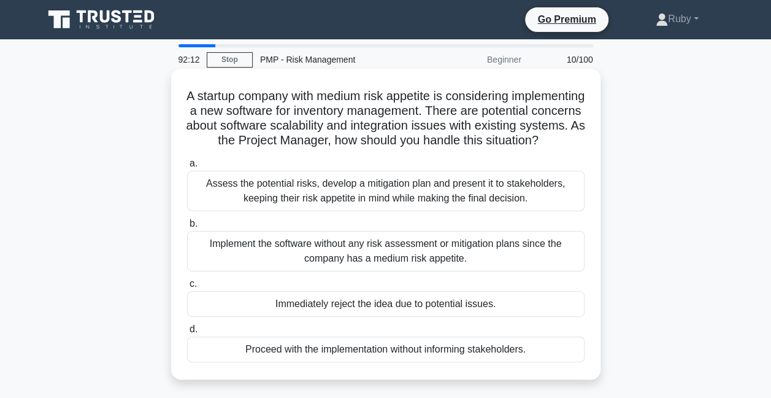
click at [509, 206] on div "Assess the potential risks, develop a mitigation plan and present it to stakeho…" at bounding box center [386, 191] width 398 height 40
click at [187, 168] on input "a. Assess the potential risks, develop a mitigation plan and present it to stak…" at bounding box center [187, 164] width 0 height 8
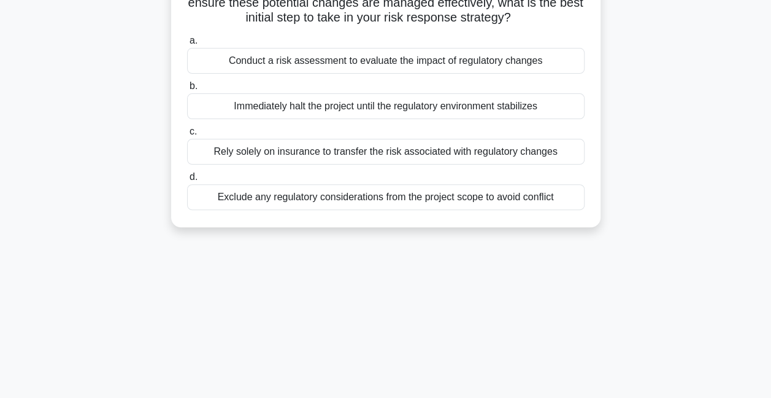
scroll to position [61, 0]
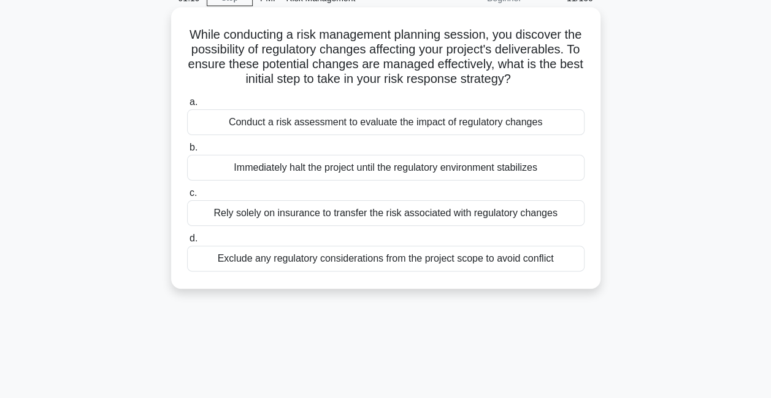
click at [463, 135] on div "Conduct a risk assessment to evaluate the impact of regulatory changes" at bounding box center [386, 122] width 398 height 26
click at [187, 106] on input "a. Conduct a risk assessment to evaluate the impact of regulatory changes" at bounding box center [187, 102] width 0 height 8
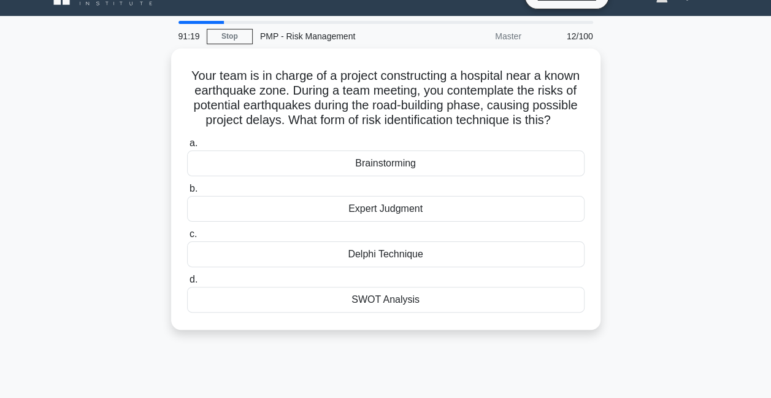
scroll to position [0, 0]
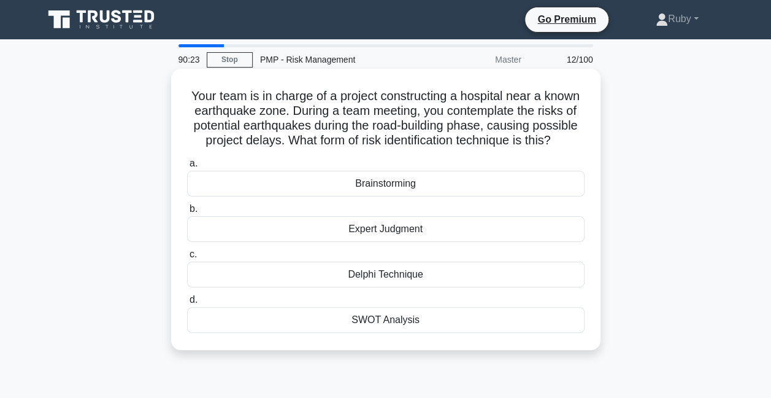
click at [401, 323] on div "SWOT Analysis" at bounding box center [386, 320] width 398 height 26
click at [187, 304] on input "d. SWOT Analysis" at bounding box center [187, 300] width 0 height 8
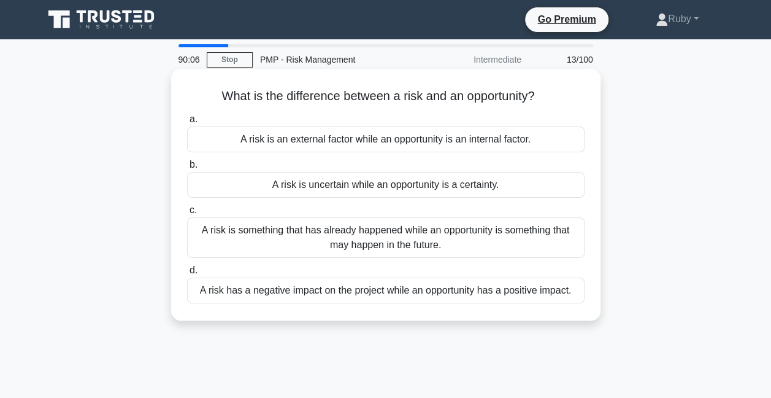
click at [268, 294] on div "A risk has a negative impact on the project while an opportunity has a positive…" at bounding box center [386, 290] width 398 height 26
click at [187, 274] on input "d. A risk has a negative impact on the project while an opportunity has a posit…" at bounding box center [187, 270] width 0 height 8
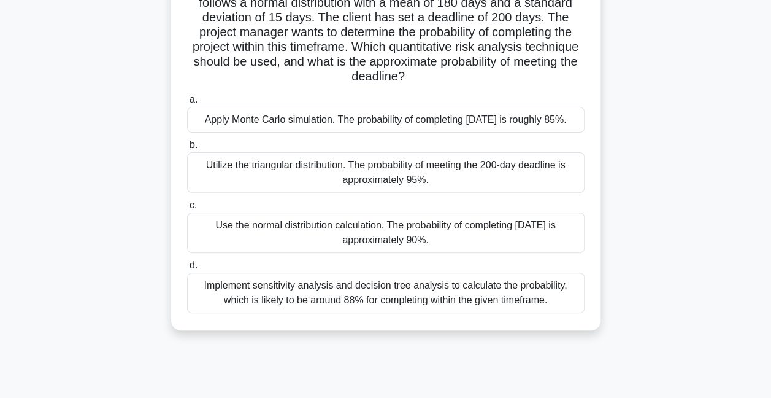
scroll to position [61, 0]
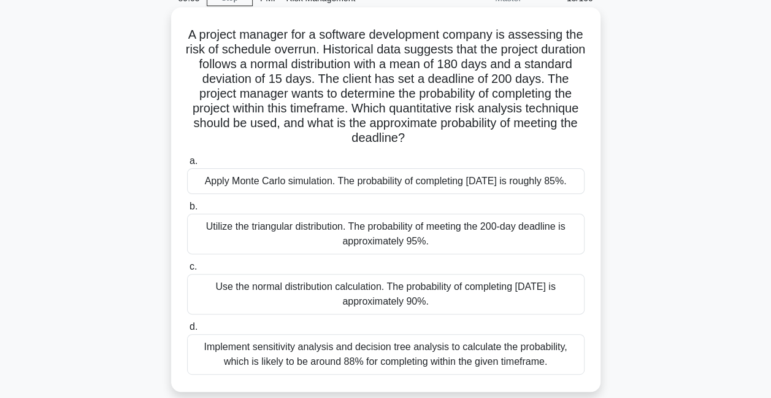
click at [391, 189] on div "Apply Monte Carlo simulation. The probability of completing within 200 days is …" at bounding box center [386, 181] width 398 height 26
click at [187, 165] on input "a. Apply Monte Carlo simulation. The probability of completing within 200 days …" at bounding box center [187, 161] width 0 height 8
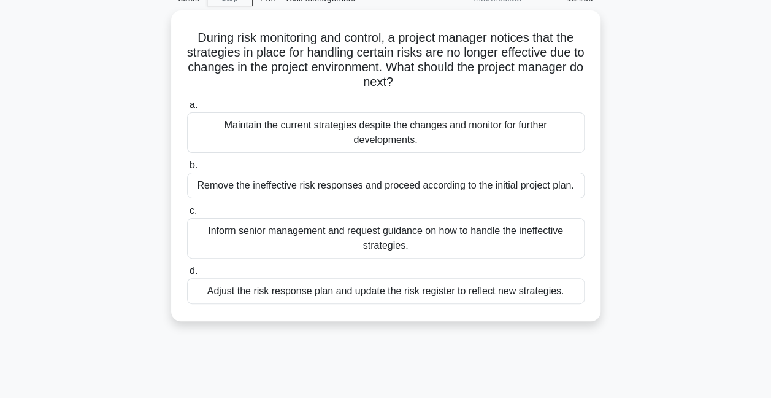
scroll to position [0, 0]
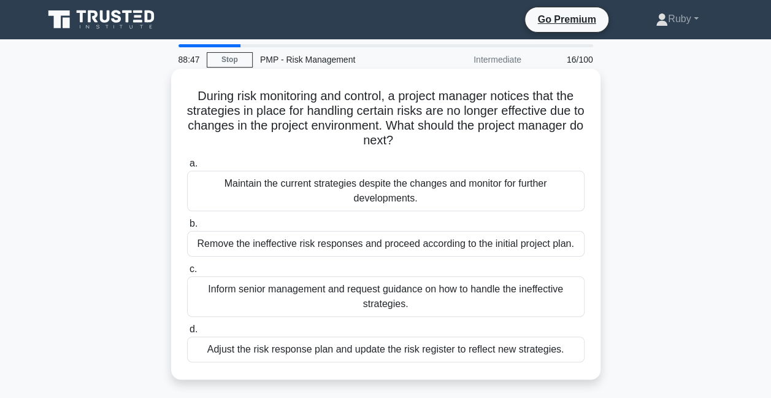
click at [400, 353] on div "Adjust the risk response plan and update the risk register to reflect new strat…" at bounding box center [386, 349] width 398 height 26
click at [187, 333] on input "d. Adjust the risk response plan and update the risk register to reflect new st…" at bounding box center [187, 329] width 0 height 8
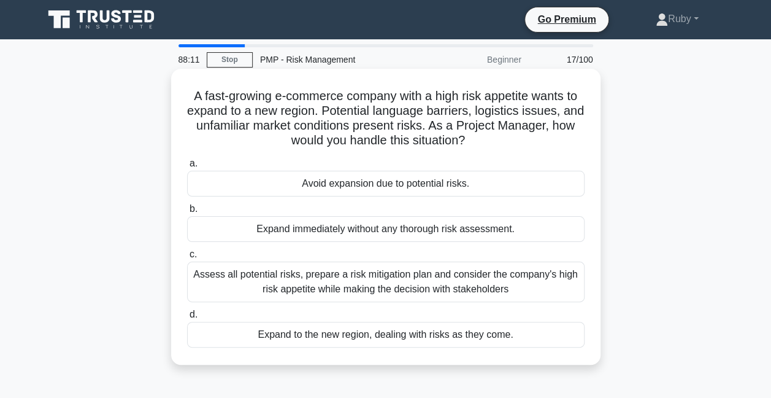
click at [407, 276] on div "Assess all potential risks, prepare a risk mitigation plan and consider the com…" at bounding box center [386, 281] width 398 height 40
click at [187, 258] on input "c. Assess all potential risks, prepare a risk mitigation plan and consider the …" at bounding box center [187, 254] width 0 height 8
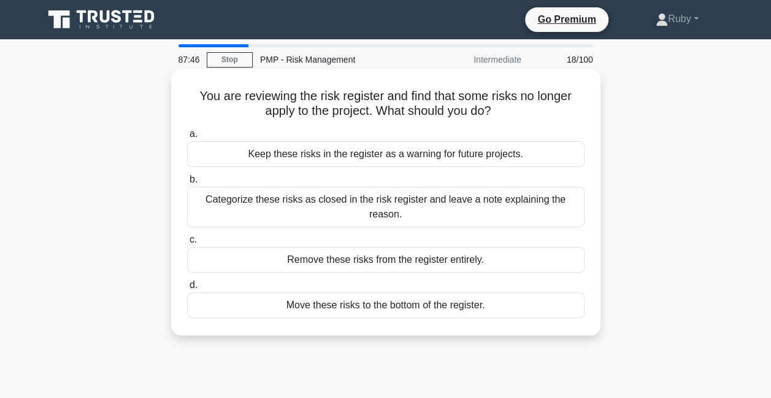
click at [309, 209] on div "Categorize these risks as closed in the risk register and leave a note explaini…" at bounding box center [386, 207] width 398 height 40
click at [187, 183] on input "b. Categorize these risks as closed in the risk register and leave a note expla…" at bounding box center [187, 179] width 0 height 8
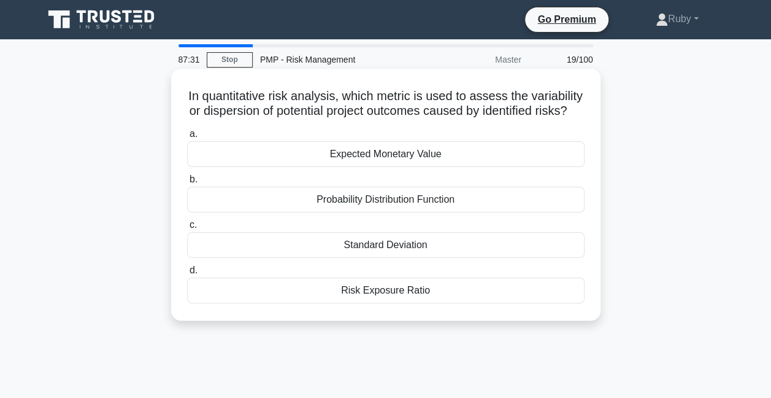
click at [375, 164] on div "Expected Monetary Value" at bounding box center [386, 154] width 398 height 26
click at [187, 138] on input "a. Expected Monetary Value" at bounding box center [187, 134] width 0 height 8
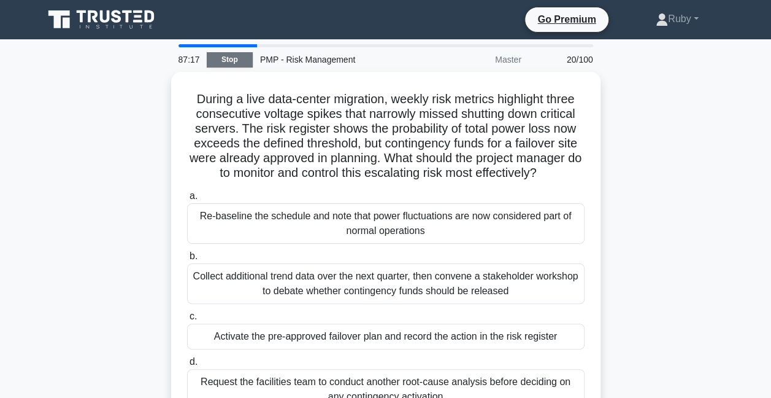
click at [228, 58] on link "Stop" at bounding box center [230, 59] width 46 height 15
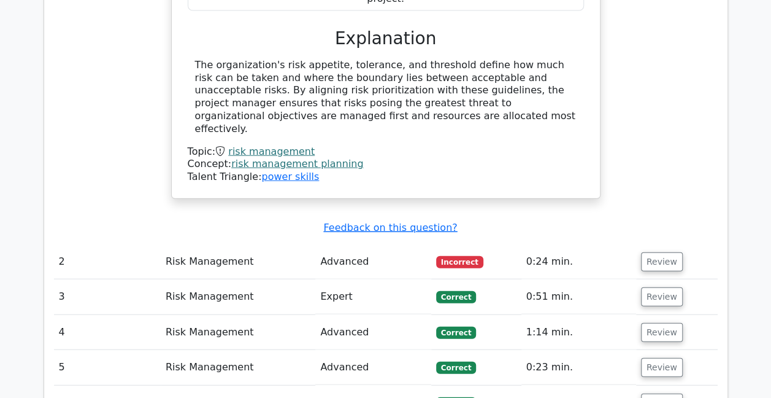
scroll to position [1289, 0]
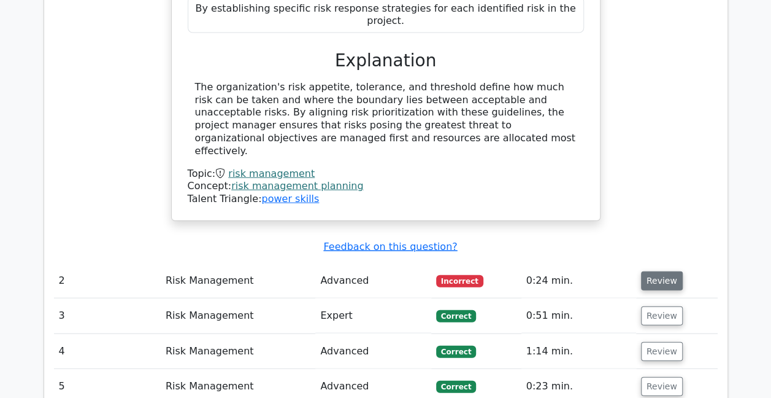
click at [650, 271] on button "Review" at bounding box center [662, 280] width 42 height 19
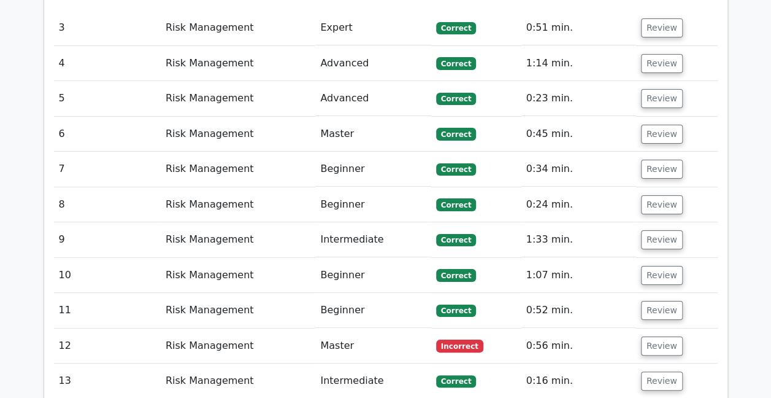
scroll to position [2332, 0]
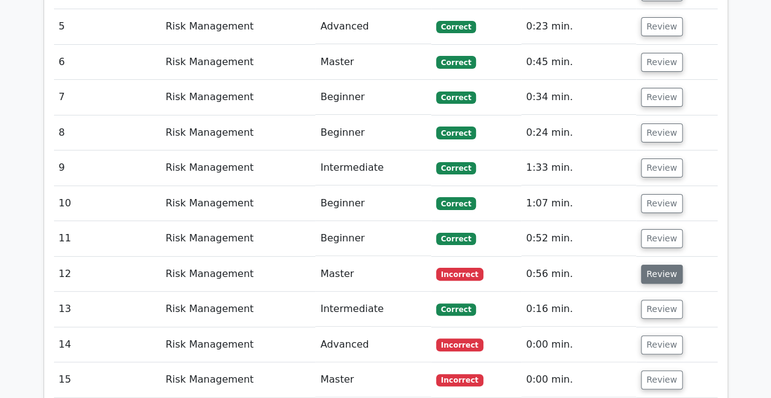
click at [655, 264] on button "Review" at bounding box center [662, 273] width 42 height 19
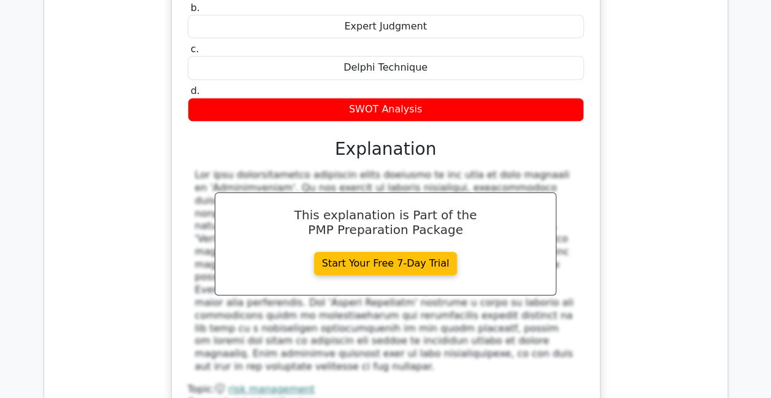
scroll to position [2945, 0]
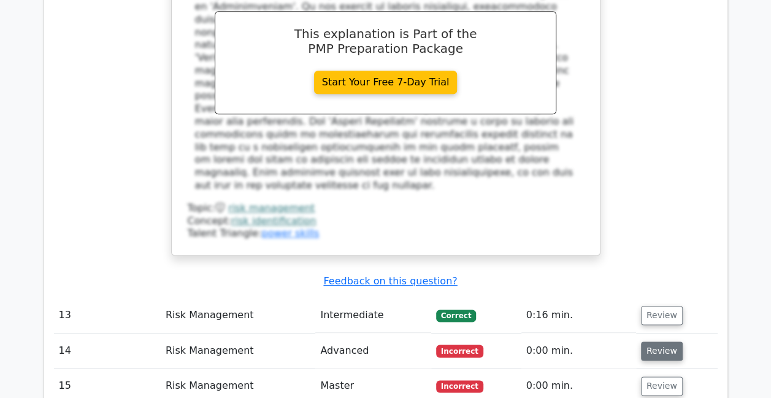
click at [665, 341] on button "Review" at bounding box center [662, 350] width 42 height 19
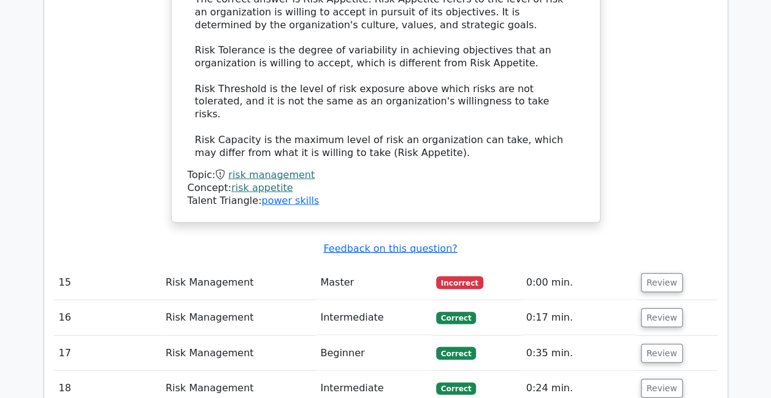
scroll to position [3620, 0]
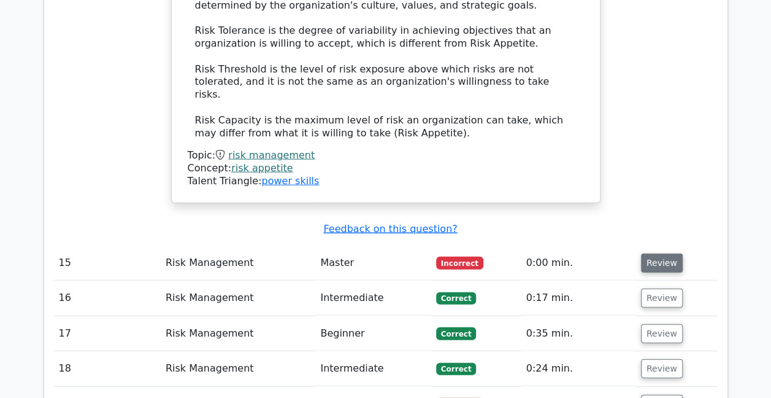
click at [665, 253] on button "Review" at bounding box center [662, 262] width 42 height 19
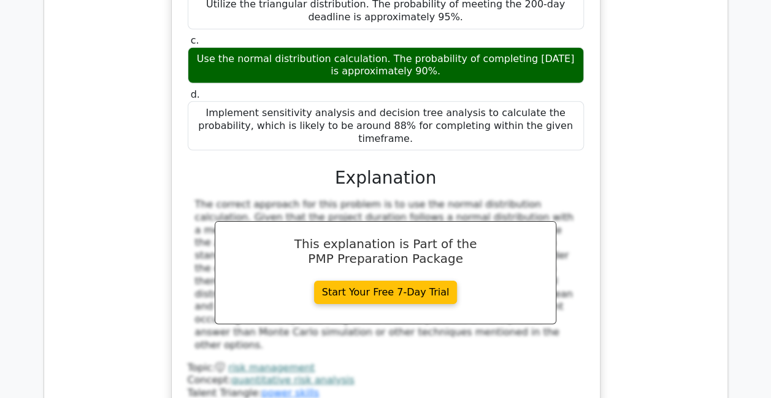
scroll to position [4173, 0]
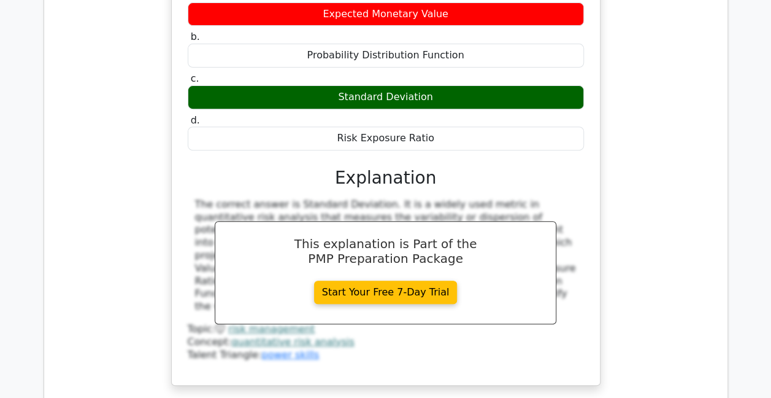
scroll to position [4909, 0]
